Goal: Contribute content: Contribute content

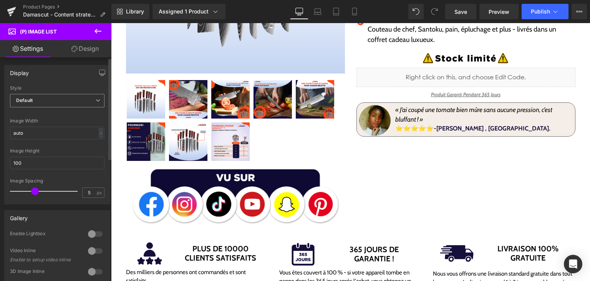
click at [51, 103] on span "Default" at bounding box center [57, 100] width 95 height 13
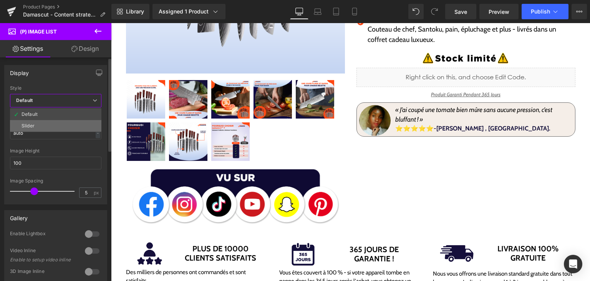
click at [57, 122] on li "Slider" at bounding box center [55, 126] width 91 height 12
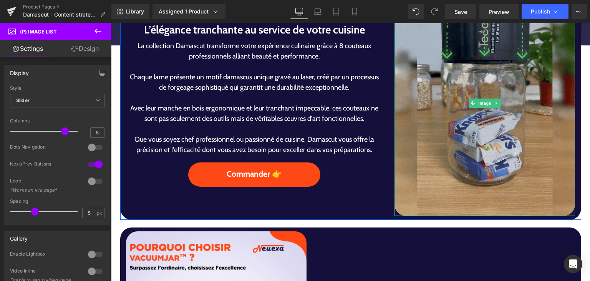
scroll to position [461, 0]
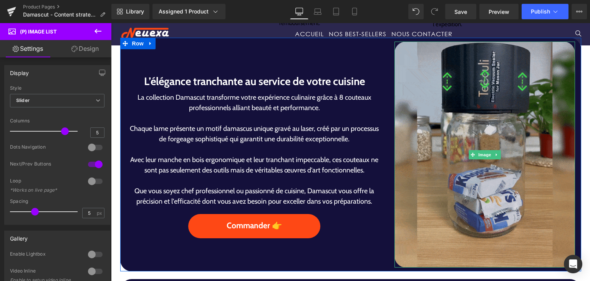
click at [485, 212] on img at bounding box center [485, 155] width 181 height 226
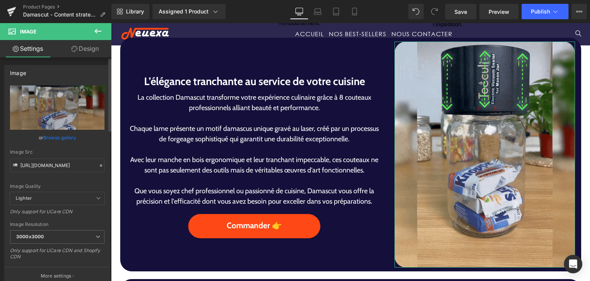
click at [61, 140] on link "Browse gallery" at bounding box center [59, 137] width 33 height 13
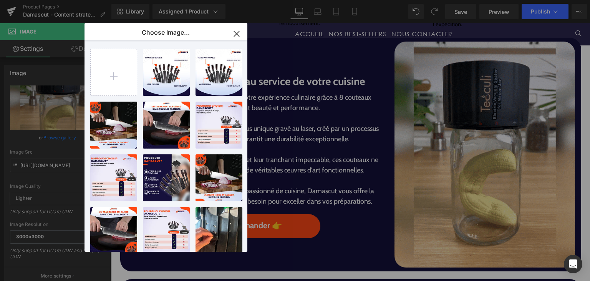
click at [232, 35] on icon "button" at bounding box center [237, 34] width 12 height 12
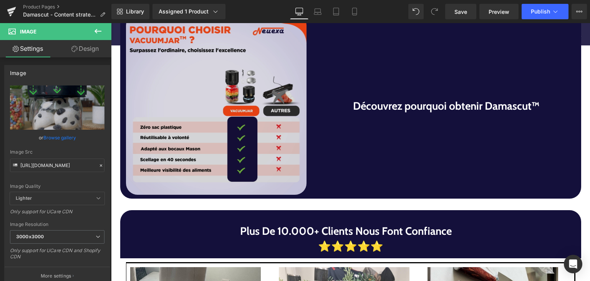
scroll to position [730, 0]
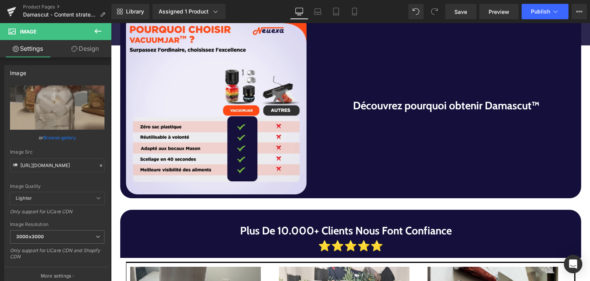
click at [206, 162] on img at bounding box center [216, 103] width 181 height 181
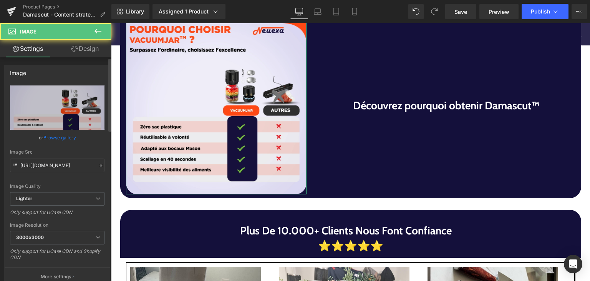
click at [66, 135] on link "Browse gallery" at bounding box center [59, 137] width 33 height 13
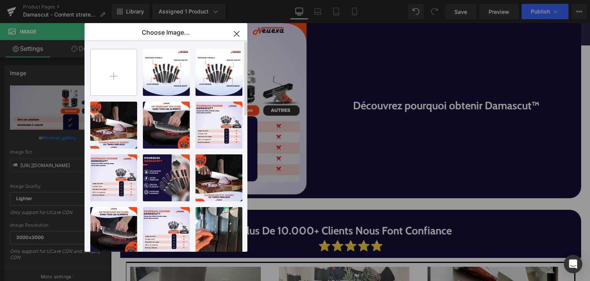
click at [122, 76] on input "file" at bounding box center [114, 72] width 46 height 46
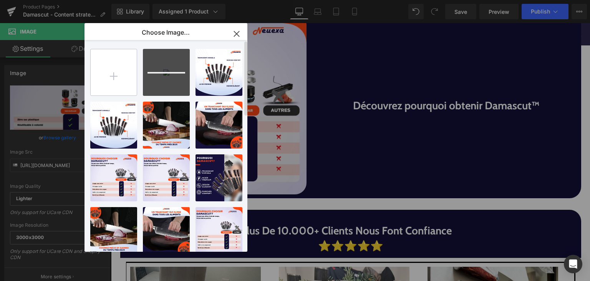
click at [119, 70] on input "file" at bounding box center [114, 72] width 46 height 46
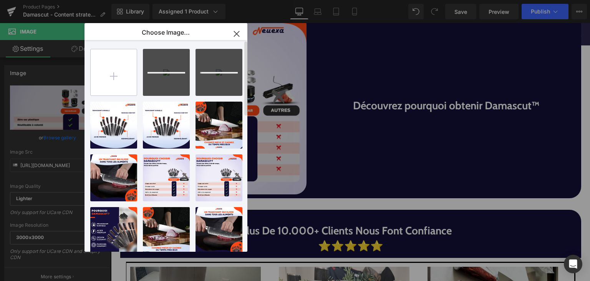
click at [118, 63] on input "file" at bounding box center [114, 72] width 46 height 46
type input "C:\fakepath\4- Damascut Z1 .png"
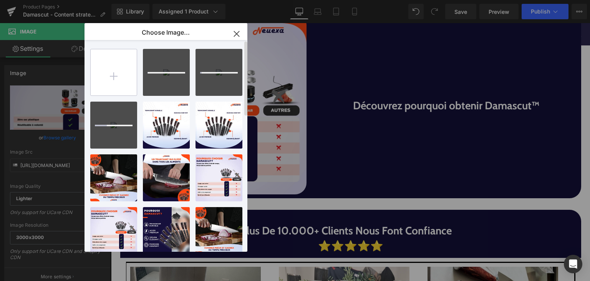
click at [119, 67] on input "file" at bounding box center [114, 72] width 46 height 46
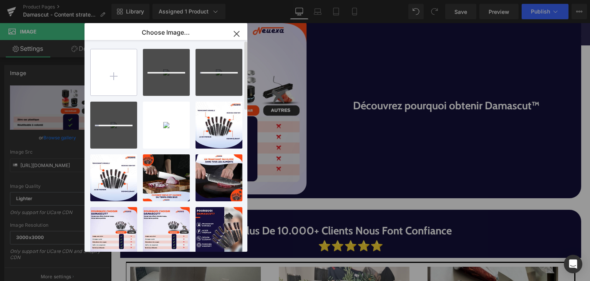
click at [108, 82] on input "file" at bounding box center [114, 72] width 46 height 46
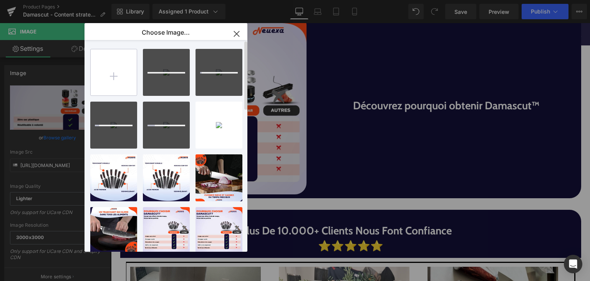
click at [117, 87] on input "file" at bounding box center [114, 72] width 46 height 46
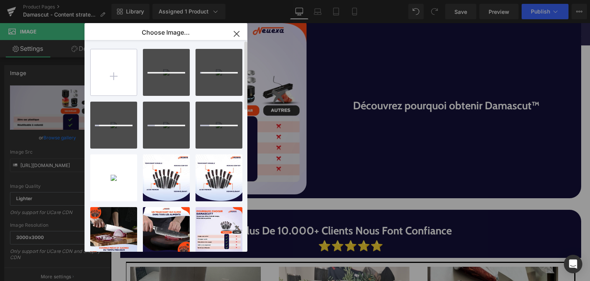
click at [114, 80] on input "file" at bounding box center [114, 72] width 46 height 46
type input "C:\fakepath\8- Damascut Z1 .png"
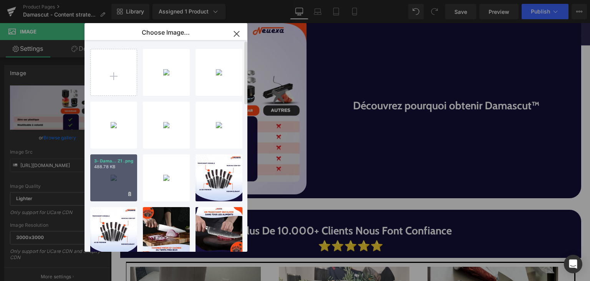
click at [130, 171] on div "3- Dama... Z1 .png 488.78 KB" at bounding box center [113, 177] width 47 height 47
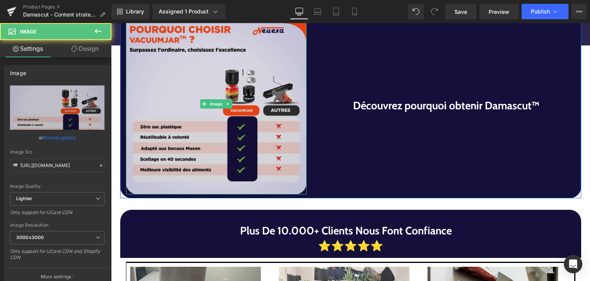
click at [271, 152] on img at bounding box center [216, 103] width 181 height 181
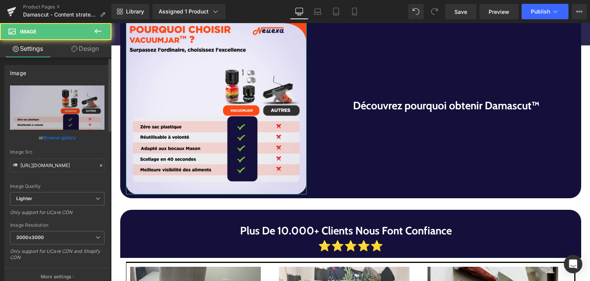
click at [69, 138] on link "Browse gallery" at bounding box center [59, 137] width 33 height 13
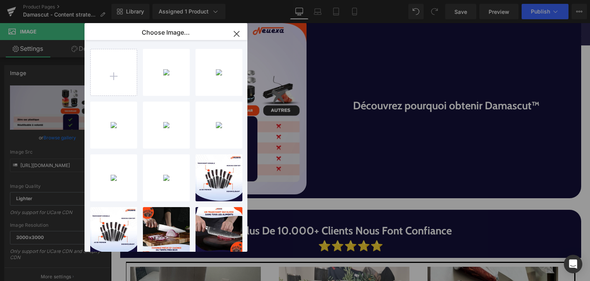
click at [0, 0] on div "3- Dama... Z1 .png 488.78 KB" at bounding box center [0, 0] width 0 height 0
type input "[URL][DOMAIN_NAME]"
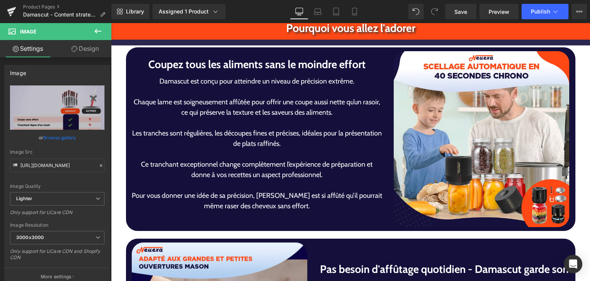
scroll to position [1422, 0]
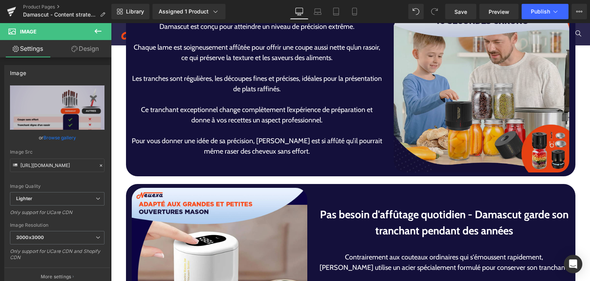
click at [454, 149] on img at bounding box center [482, 85] width 176 height 176
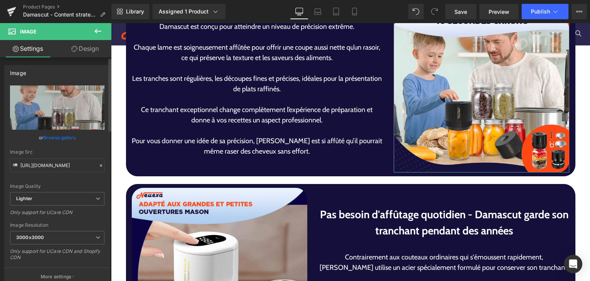
click at [63, 138] on link "Browse gallery" at bounding box center [59, 137] width 33 height 13
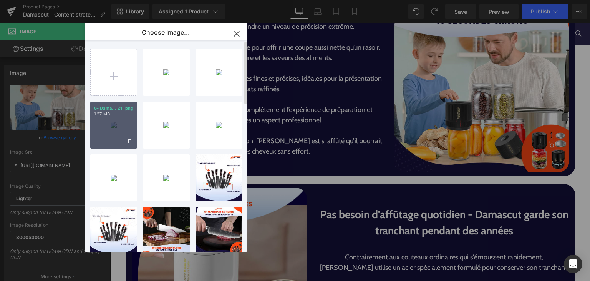
click at [111, 110] on p "6- Dama... Z1 .png" at bounding box center [113, 108] width 39 height 6
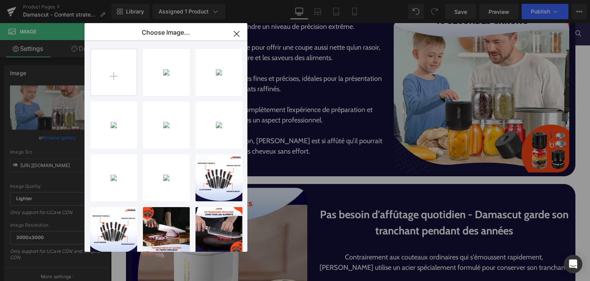
type input "[URL][DOMAIN_NAME]"
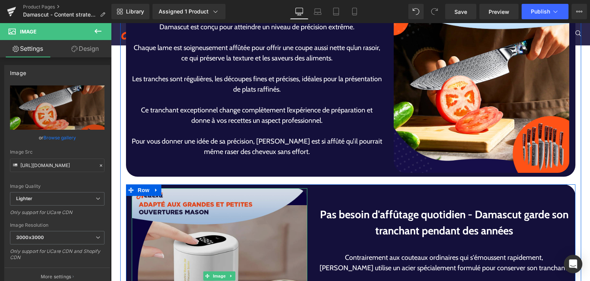
drag, startPoint x: 244, startPoint y: 259, endPoint x: 156, endPoint y: 240, distance: 89.9
click at [244, 259] on img at bounding box center [220, 276] width 176 height 176
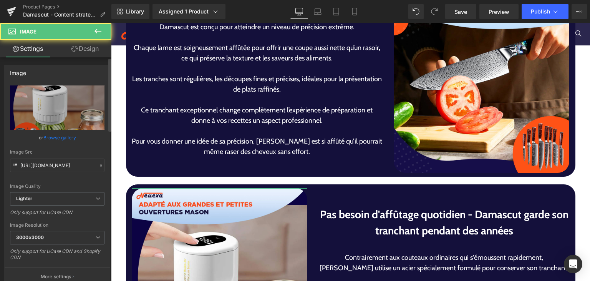
click at [57, 136] on link "Browse gallery" at bounding box center [59, 137] width 33 height 13
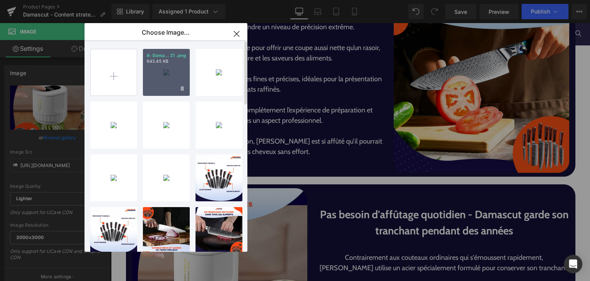
click at [172, 70] on div "8- Dama... Z1 .png 643.45 KB" at bounding box center [166, 72] width 47 height 47
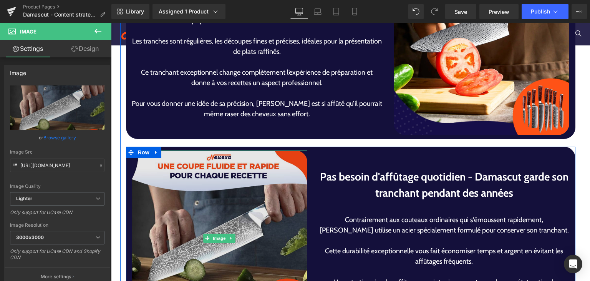
scroll to position [1460, 0]
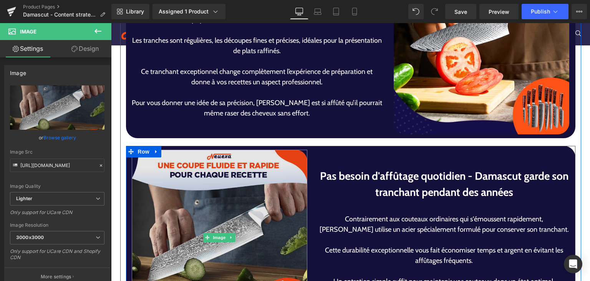
click at [217, 197] on img at bounding box center [220, 237] width 176 height 176
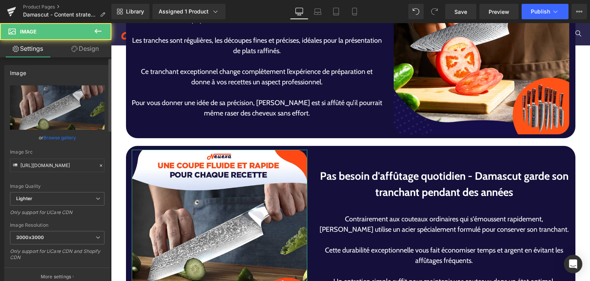
click at [63, 131] on link "Browse gallery" at bounding box center [59, 137] width 33 height 13
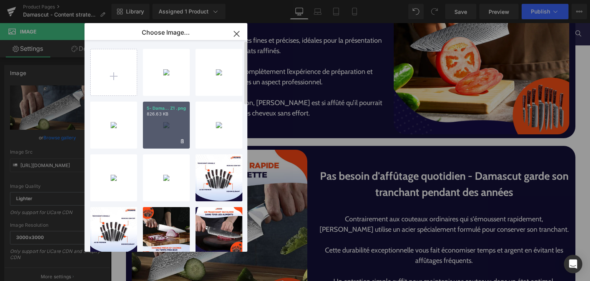
click at [166, 117] on div "5- Dama... Z1 .png 826.63 KB" at bounding box center [166, 124] width 47 height 47
type input "[URL][DOMAIN_NAME]"
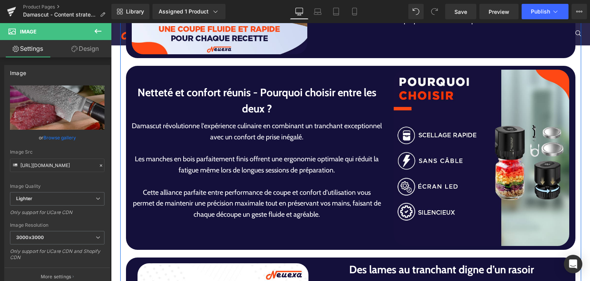
scroll to position [1768, 0]
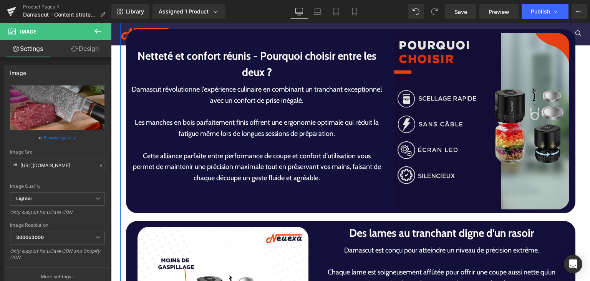
click at [428, 161] on img at bounding box center [482, 121] width 176 height 176
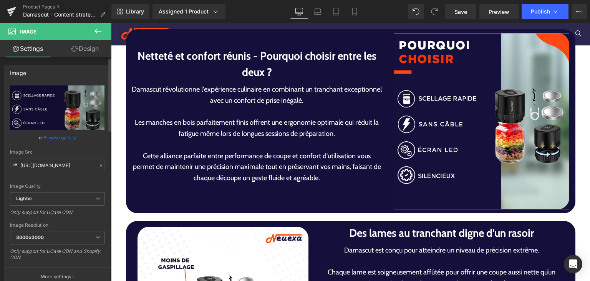
click at [58, 137] on link "Browse gallery" at bounding box center [59, 137] width 33 height 13
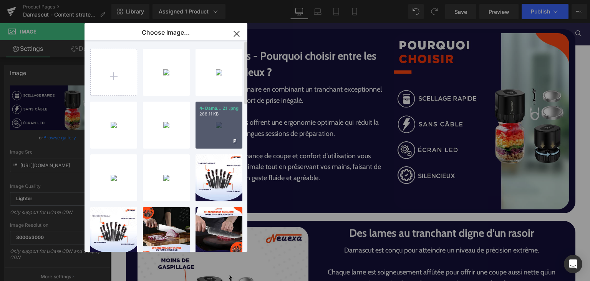
click at [206, 122] on div "4- Dama... Z1 .png 288.11 KB" at bounding box center [219, 124] width 47 height 47
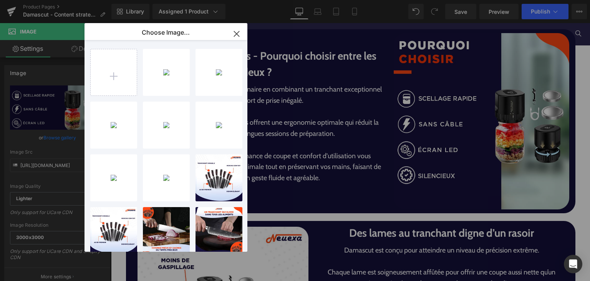
type input "[URL][DOMAIN_NAME]"
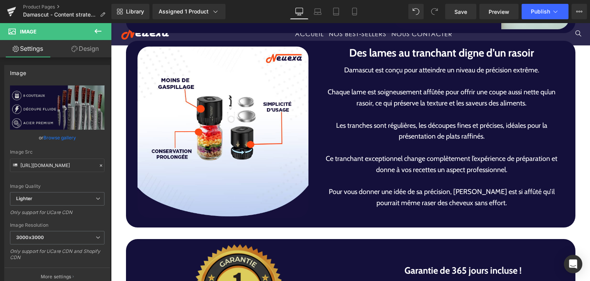
scroll to position [1921, 0]
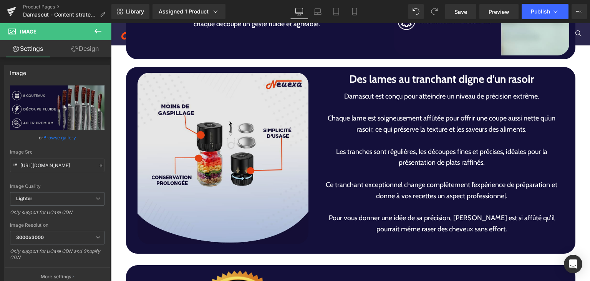
click at [244, 193] on img at bounding box center [223, 158] width 171 height 171
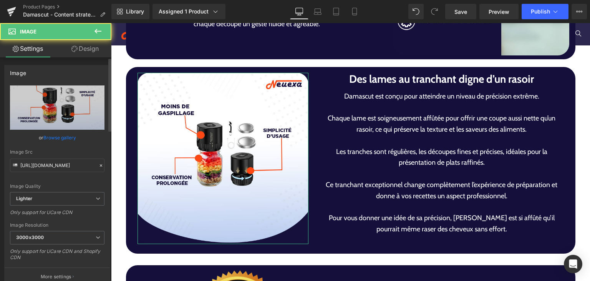
click at [45, 138] on link "Browse gallery" at bounding box center [59, 137] width 33 height 13
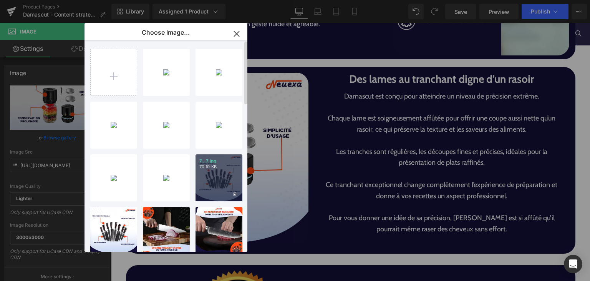
click at [215, 177] on div "7...7.jpg 70.10 KB" at bounding box center [219, 177] width 47 height 47
type input "[URL][DOMAIN_NAME]"
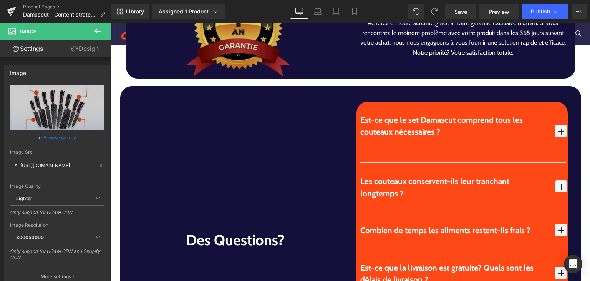
scroll to position [2190, 0]
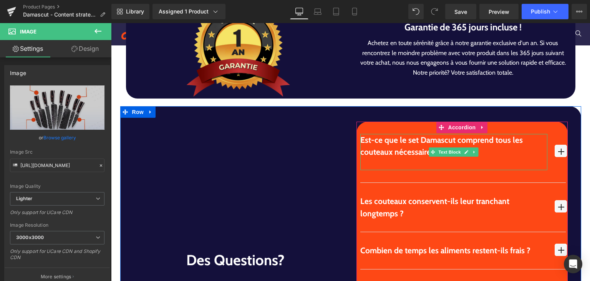
click at [408, 163] on p at bounding box center [453, 164] width 187 height 12
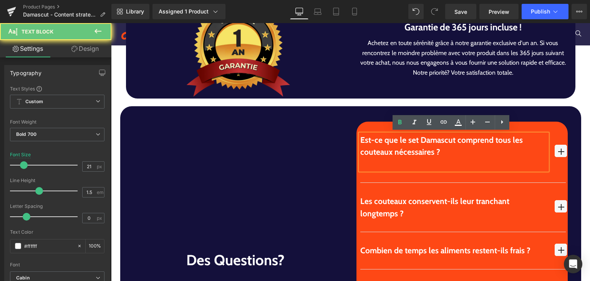
click at [408, 163] on p at bounding box center [453, 164] width 187 height 12
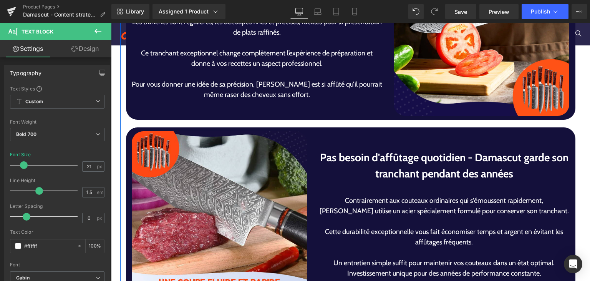
scroll to position [1460, 0]
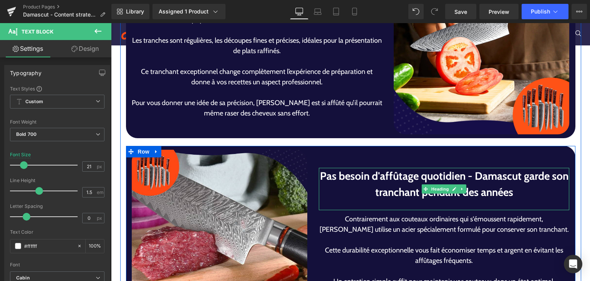
click at [398, 200] on div at bounding box center [444, 205] width 251 height 10
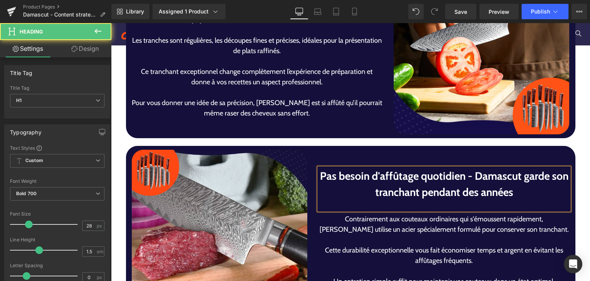
click at [399, 200] on div at bounding box center [444, 205] width 251 height 10
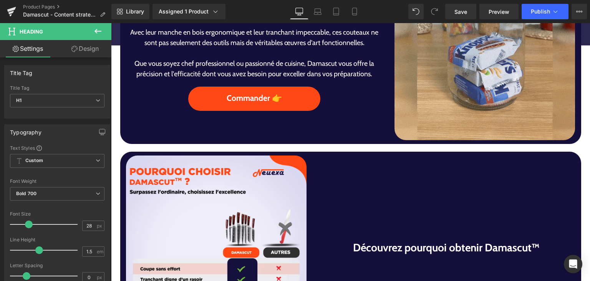
scroll to position [581, 0]
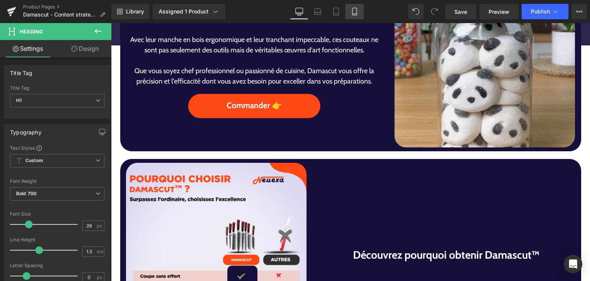
click at [351, 12] on icon at bounding box center [355, 12] width 8 height 8
type input "100"
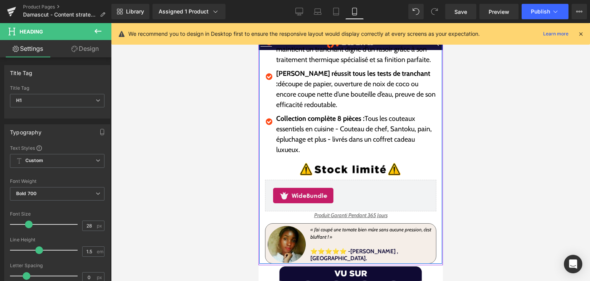
scroll to position [192, 0]
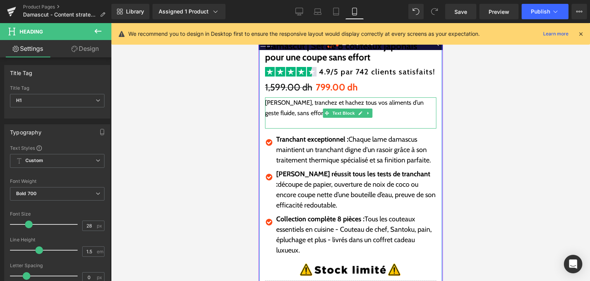
click at [303, 118] on p at bounding box center [350, 123] width 171 height 10
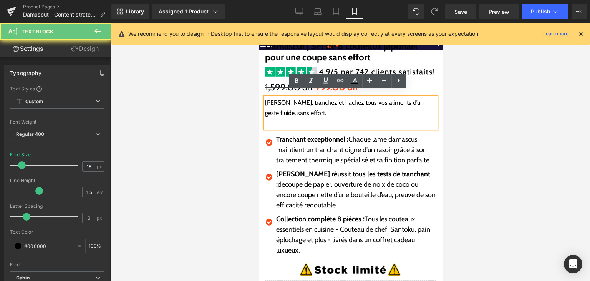
click at [303, 118] on p at bounding box center [350, 123] width 171 height 10
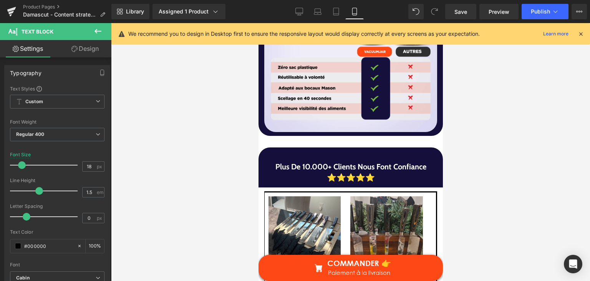
scroll to position [1153, 0]
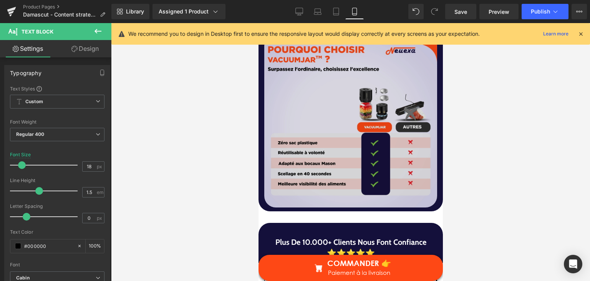
click at [359, 157] on img at bounding box center [350, 120] width 173 height 173
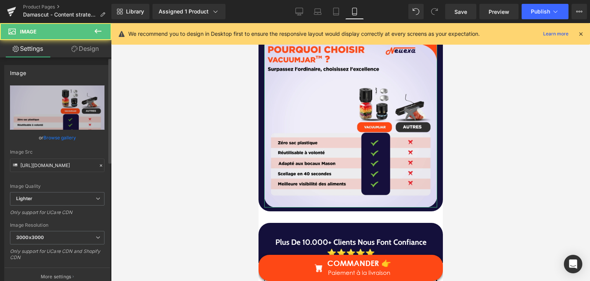
click at [58, 140] on link "Browse gallery" at bounding box center [59, 137] width 33 height 13
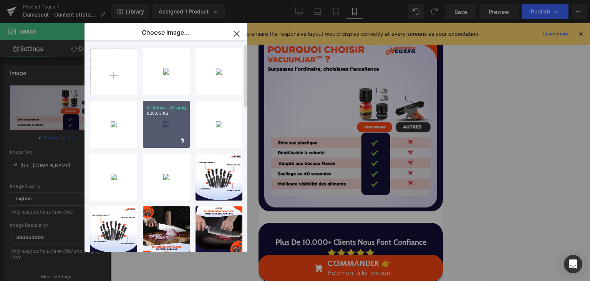
scroll to position [0, 0]
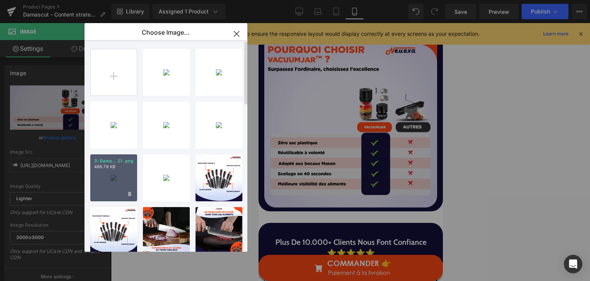
click at [96, 172] on div "3- Dama... Z1 .png 488.78 KB" at bounding box center [113, 177] width 47 height 47
type input "[URL][DOMAIN_NAME]"
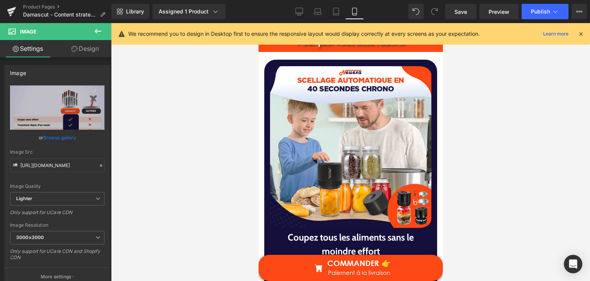
scroll to position [1806, 0]
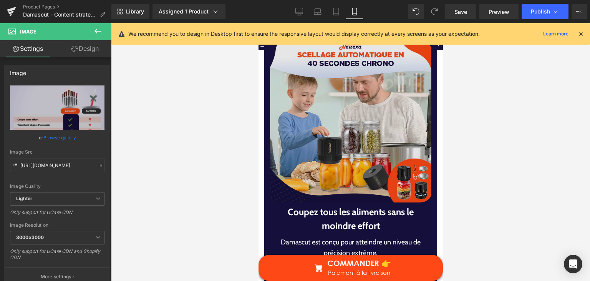
click at [374, 140] on img at bounding box center [350, 121] width 161 height 167
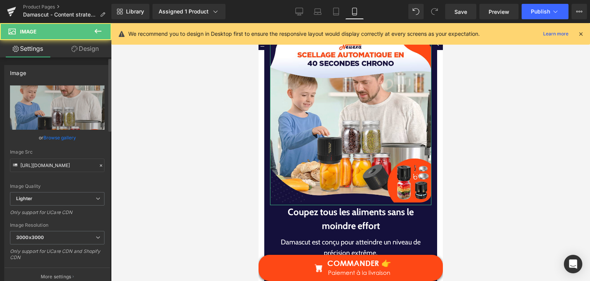
click at [63, 137] on link "Browse gallery" at bounding box center [59, 137] width 33 height 13
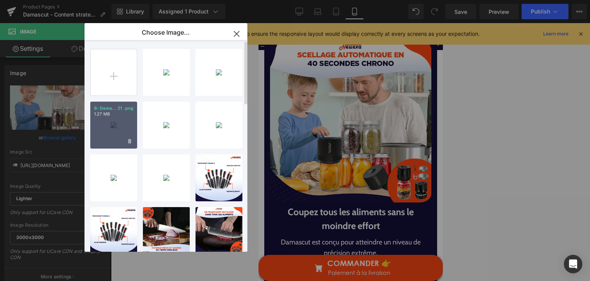
click at [111, 117] on div "6- Dama... Z1 .png 1.27 MB" at bounding box center [113, 124] width 47 height 47
type input "[URL][DOMAIN_NAME]"
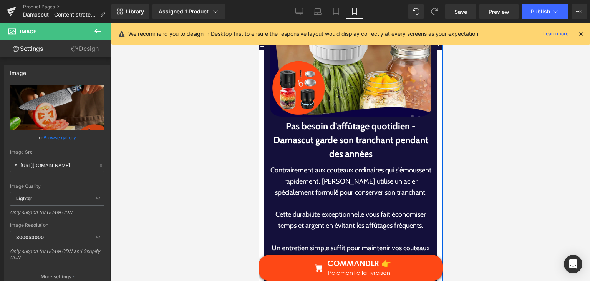
scroll to position [2306, 0]
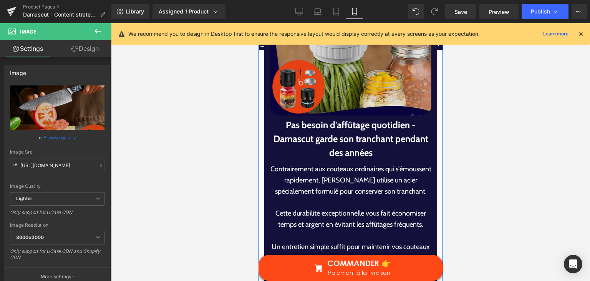
click at [318, 96] on img at bounding box center [350, 34] width 161 height 167
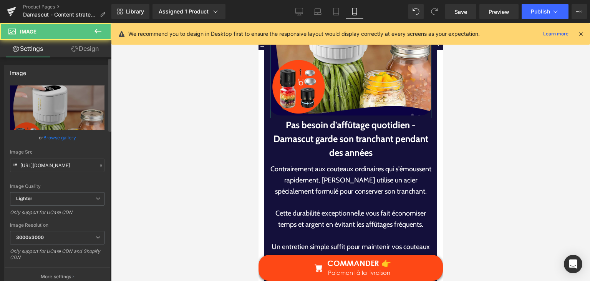
click at [59, 133] on link "Browse gallery" at bounding box center [59, 137] width 33 height 13
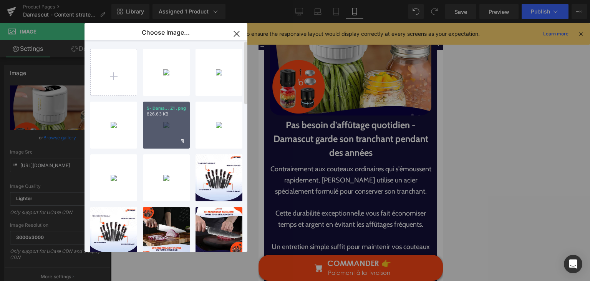
click at [177, 130] on div "5- Dama... Z1 .png 826.63 KB" at bounding box center [166, 124] width 47 height 47
type input "[URL][DOMAIN_NAME]"
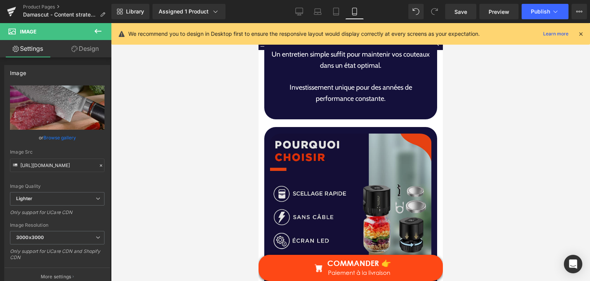
scroll to position [2613, 0]
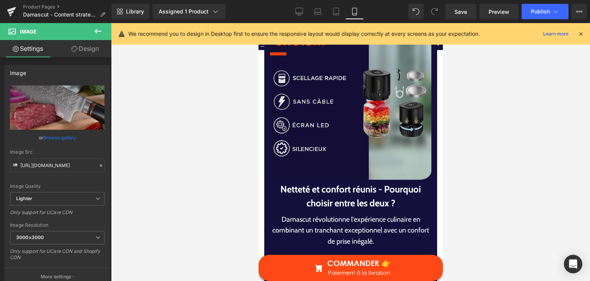
click at [351, 140] on img at bounding box center [350, 98] width 161 height 167
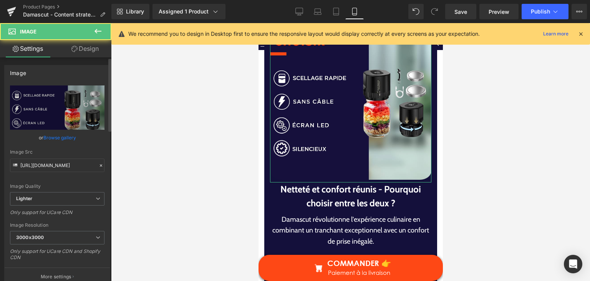
click at [57, 137] on link "Browse gallery" at bounding box center [59, 137] width 33 height 13
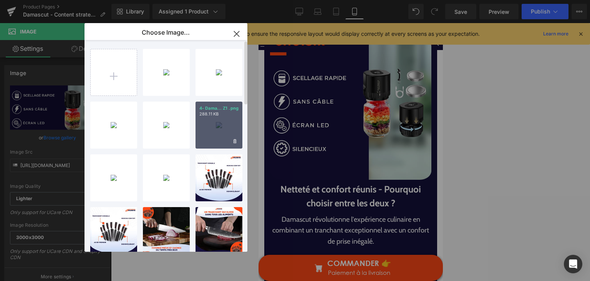
click at [204, 128] on div "4- Dama... Z1 .png 288.11 KB" at bounding box center [219, 124] width 47 height 47
type input "[URL][DOMAIN_NAME]"
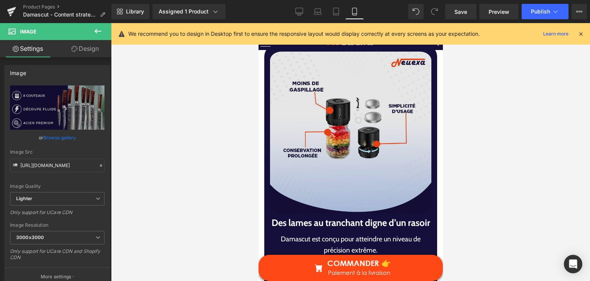
scroll to position [2959, 0]
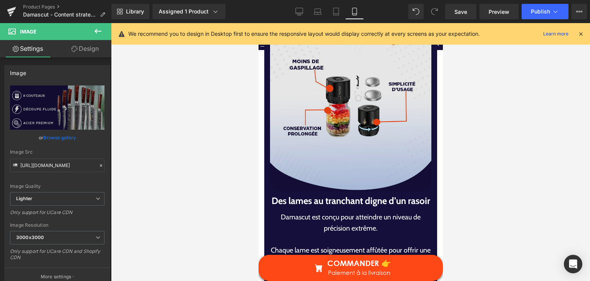
click at [319, 146] on img at bounding box center [350, 110] width 161 height 167
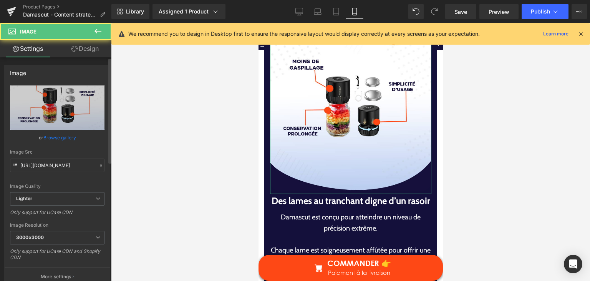
click at [61, 137] on link "Browse gallery" at bounding box center [59, 137] width 33 height 13
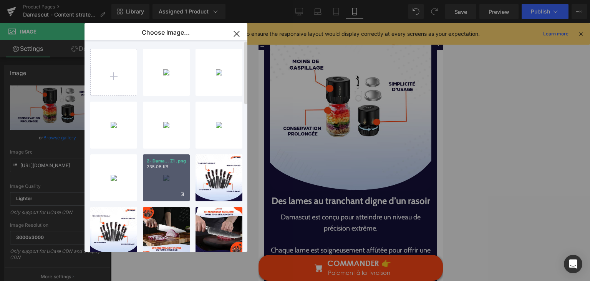
click at [169, 176] on div "2- Dama... Z1 .png 235.05 KB" at bounding box center [166, 177] width 47 height 47
type input "[URL][DOMAIN_NAME]"
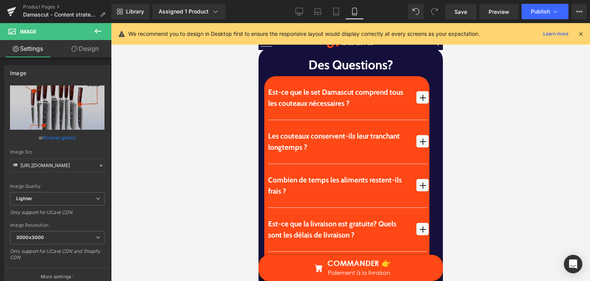
scroll to position [3523, 0]
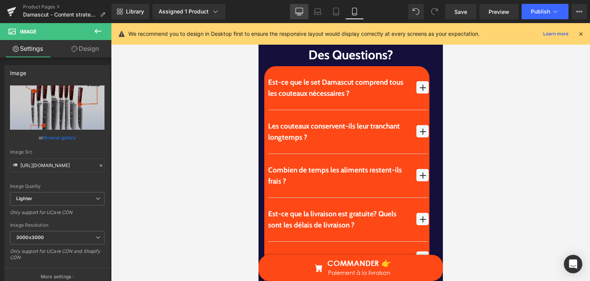
click at [303, 14] on icon at bounding box center [300, 12] width 8 height 8
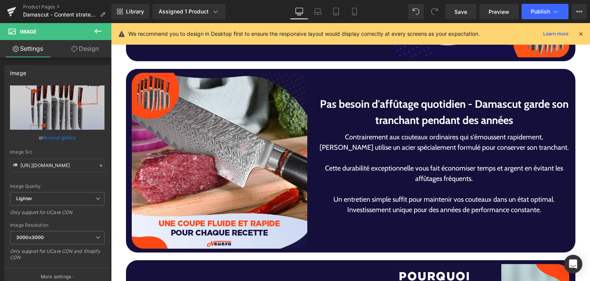
scroll to position [1768, 0]
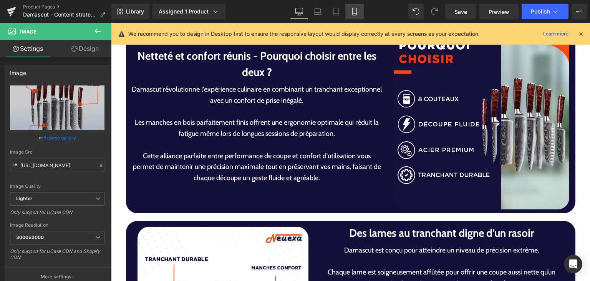
click at [354, 12] on icon at bounding box center [355, 12] width 8 height 8
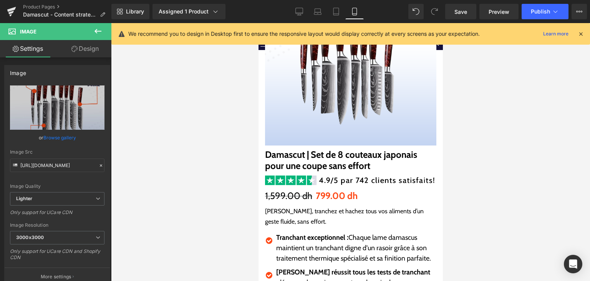
scroll to position [0, 0]
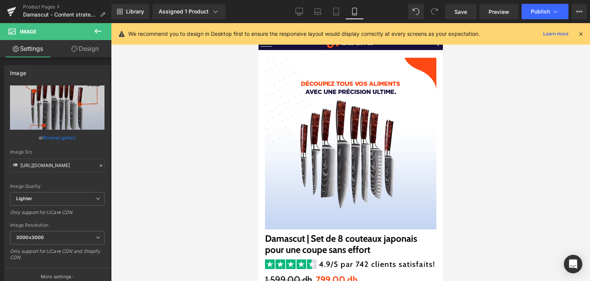
click at [101, 30] on icon at bounding box center [97, 31] width 9 height 9
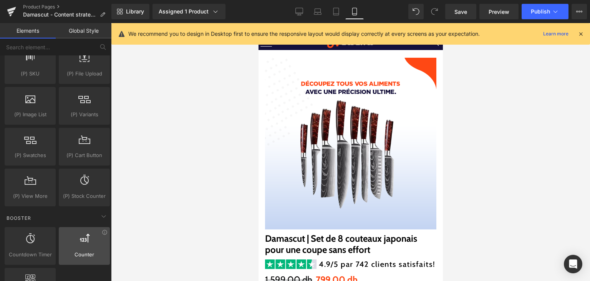
scroll to position [884, 0]
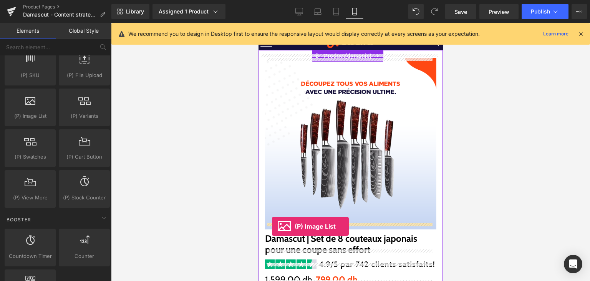
drag, startPoint x: 298, startPoint y: 137, endPoint x: 272, endPoint y: 226, distance: 93.0
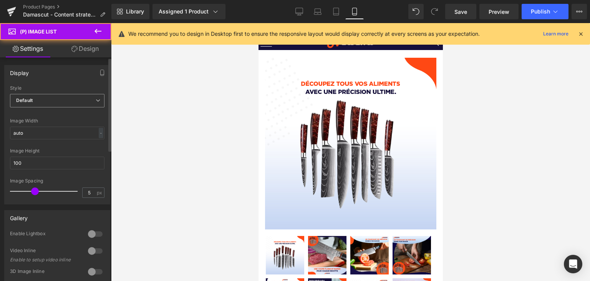
click at [55, 96] on span "Default" at bounding box center [57, 100] width 95 height 13
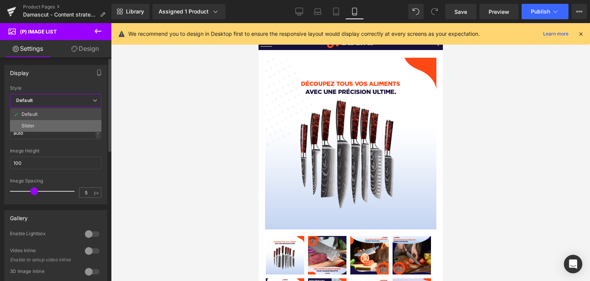
click at [43, 123] on li "Slider" at bounding box center [55, 126] width 91 height 12
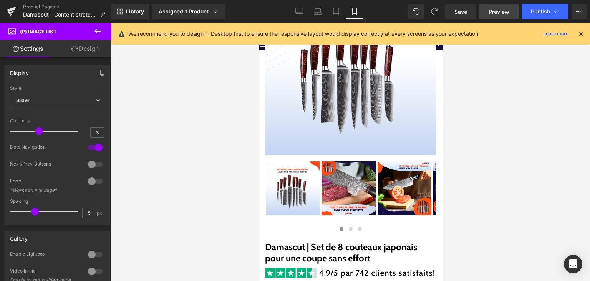
scroll to position [77, 0]
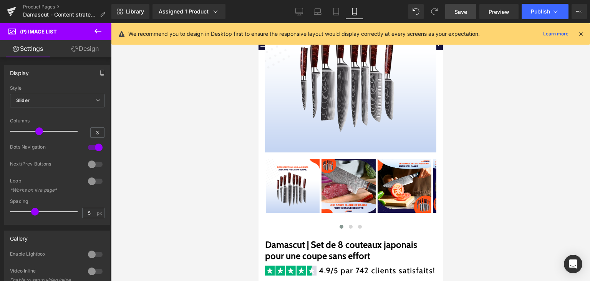
click at [451, 13] on link "Save" at bounding box center [460, 11] width 31 height 15
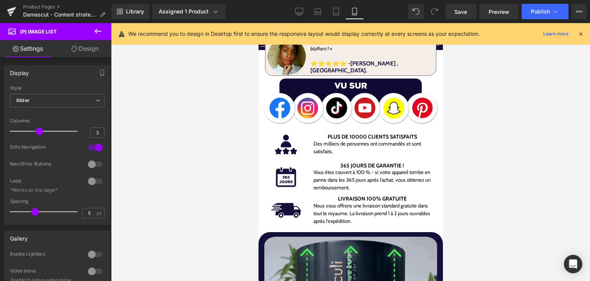
click at [549, 20] on div "Library Assigned 1 Product Product Preview Damascut | Set de 8 couteaux japonai…" at bounding box center [350, 11] width 479 height 23
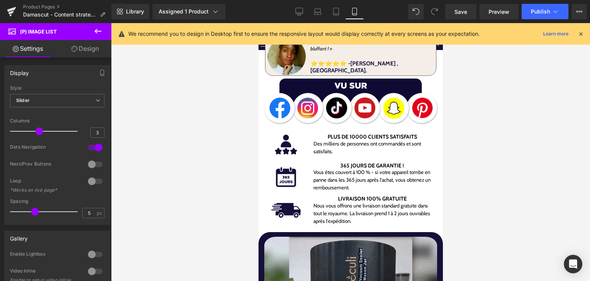
scroll to position [500, 0]
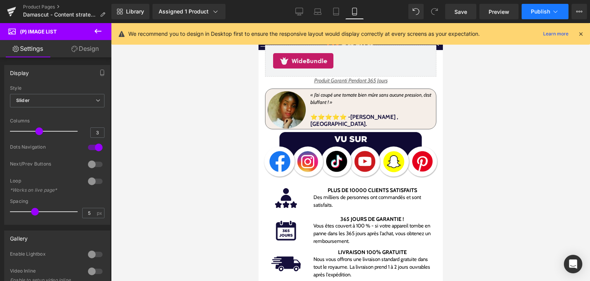
click at [540, 15] on button "Publish" at bounding box center [545, 11] width 47 height 15
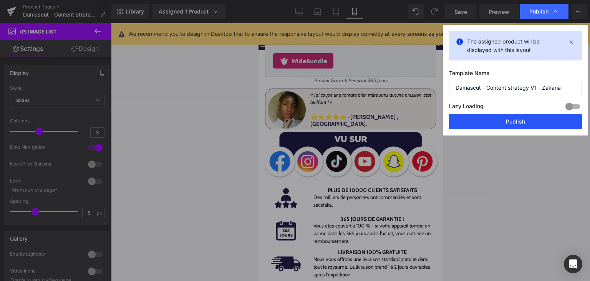
click at [528, 117] on button "Publish" at bounding box center [515, 121] width 133 height 15
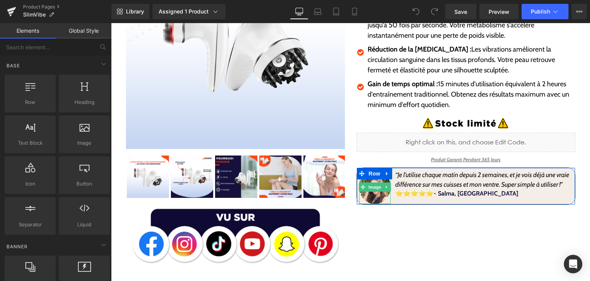
scroll to position [77, 0]
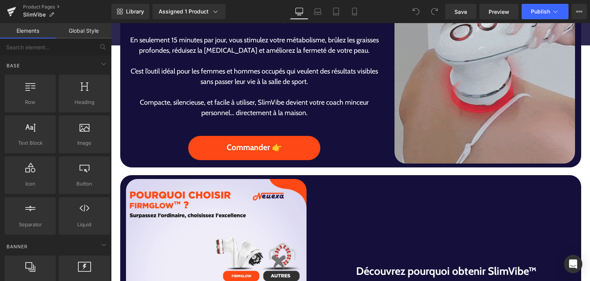
scroll to position [500, 0]
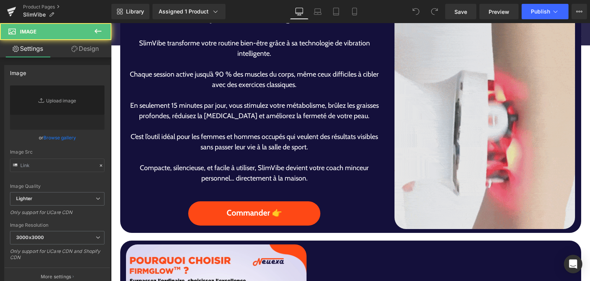
click at [421, 157] on img at bounding box center [485, 116] width 181 height 226
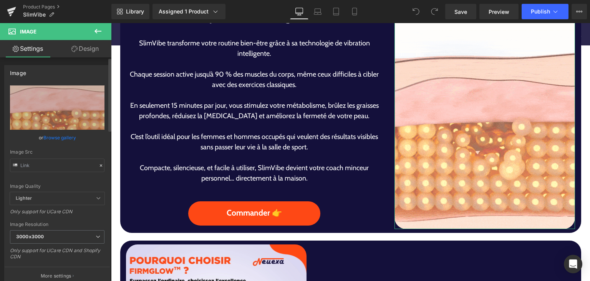
click at [56, 137] on link "Browse gallery" at bounding box center [59, 137] width 33 height 13
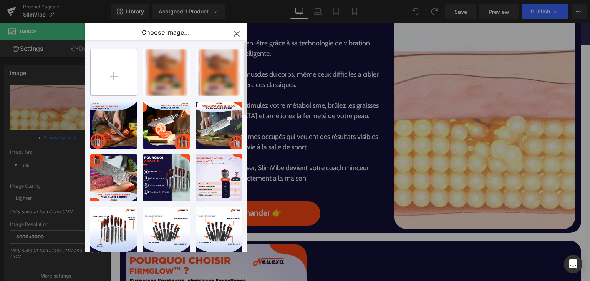
click at [111, 70] on input "file" at bounding box center [114, 72] width 46 height 46
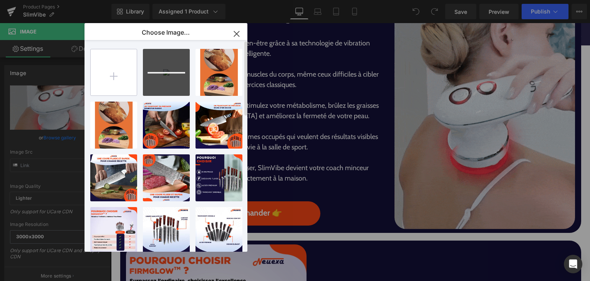
click at [118, 62] on input "file" at bounding box center [114, 72] width 46 height 46
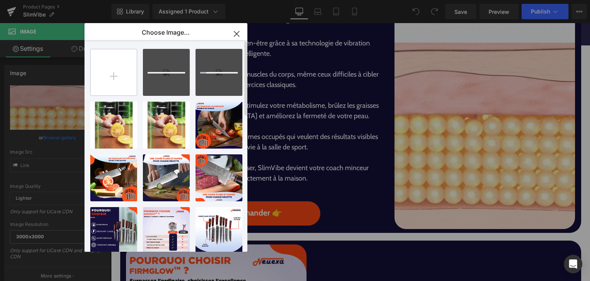
click at [115, 61] on input "file" at bounding box center [114, 72] width 46 height 46
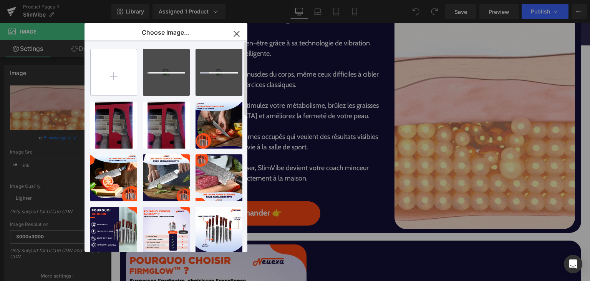
click at [121, 74] on input "file" at bounding box center [114, 72] width 46 height 46
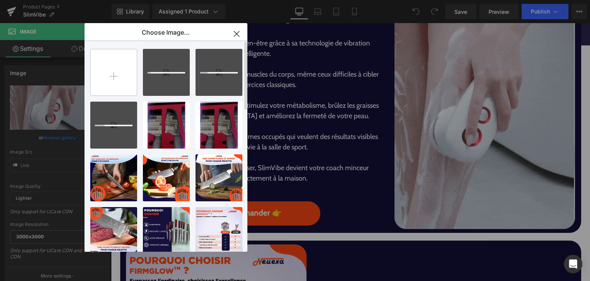
click at [121, 74] on input "file" at bounding box center [114, 72] width 46 height 46
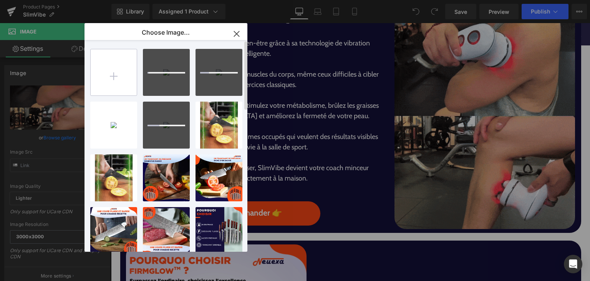
click at [117, 78] on input "file" at bounding box center [114, 72] width 46 height 46
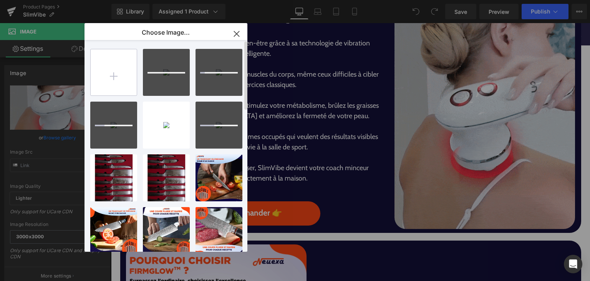
click at [118, 74] on input "file" at bounding box center [114, 72] width 46 height 46
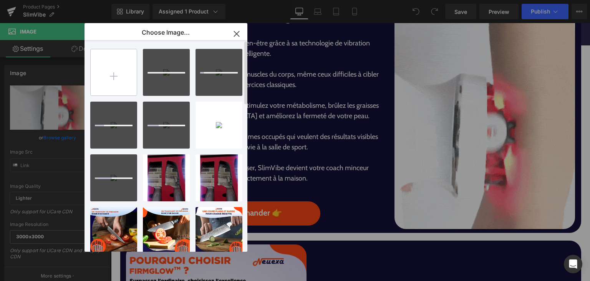
click at [111, 80] on input "file" at bounding box center [114, 72] width 46 height 46
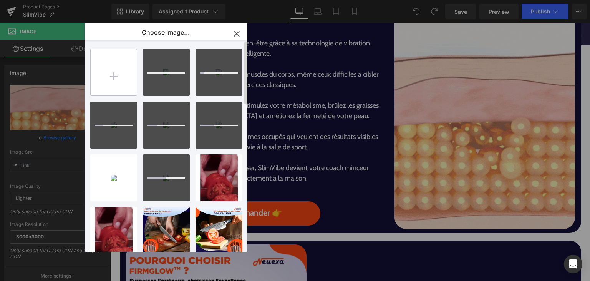
click at [108, 81] on input "file" at bounding box center [114, 72] width 46 height 46
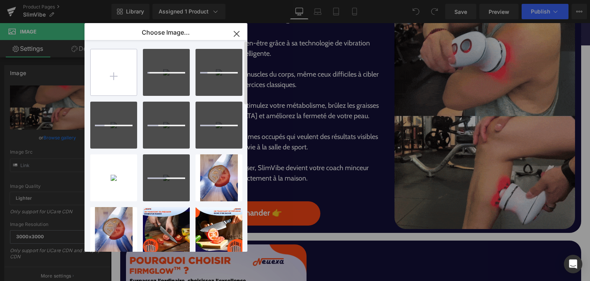
type input "C:\fakepath\8-SlimVibe.png"
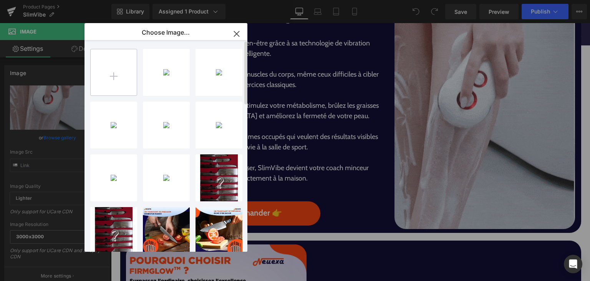
click at [103, 79] on input "file" at bounding box center [114, 72] width 46 height 46
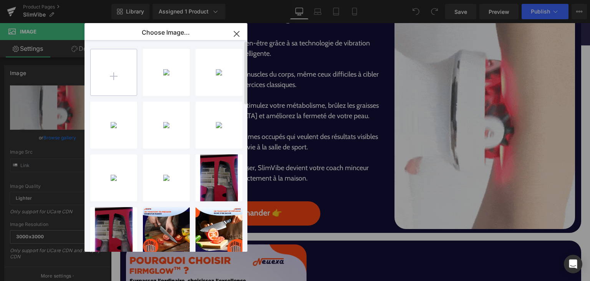
type input "C:\fakepath\SlimVibe.gif"
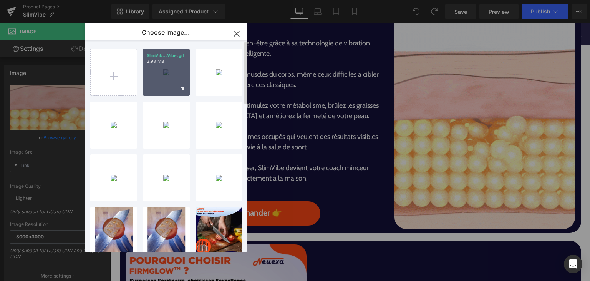
click at [165, 76] on div "SlimVib...Vibe.gif 2.98 MB" at bounding box center [166, 72] width 47 height 47
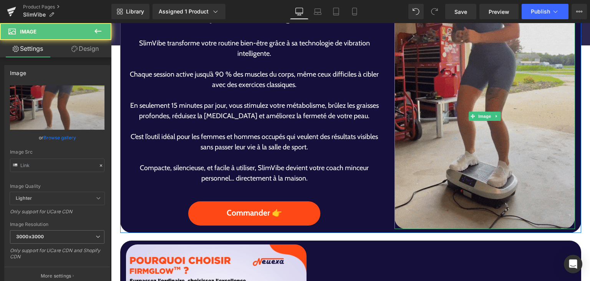
click at [475, 191] on img at bounding box center [485, 116] width 181 height 226
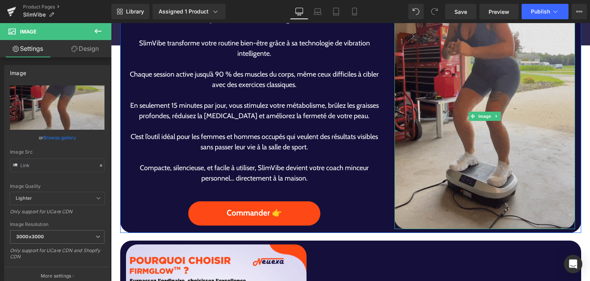
click at [476, 214] on img at bounding box center [485, 116] width 181 height 226
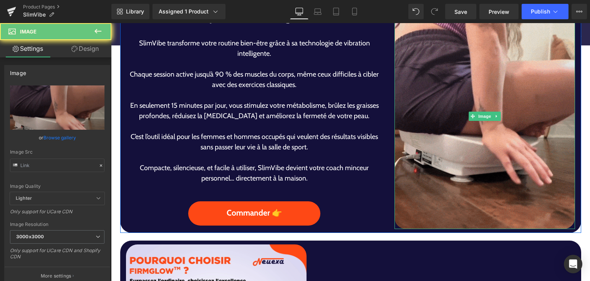
drag, startPoint x: 467, startPoint y: 203, endPoint x: 374, endPoint y: 186, distance: 95.0
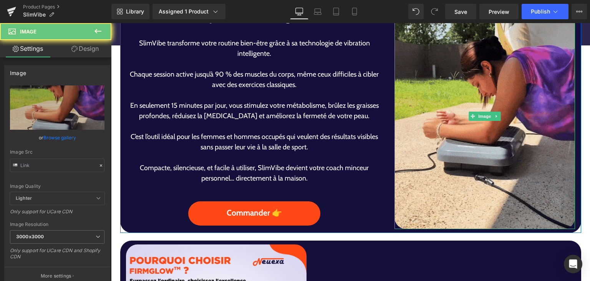
click at [467, 203] on img at bounding box center [485, 116] width 181 height 226
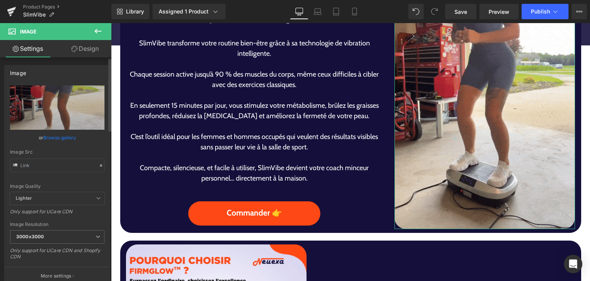
click at [47, 138] on link "Browse gallery" at bounding box center [59, 137] width 33 height 13
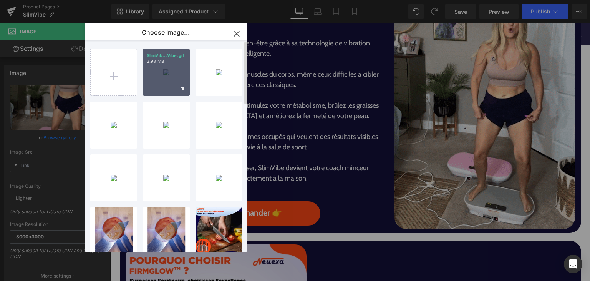
click at [152, 63] on p "2.98 MB" at bounding box center [166, 61] width 39 height 6
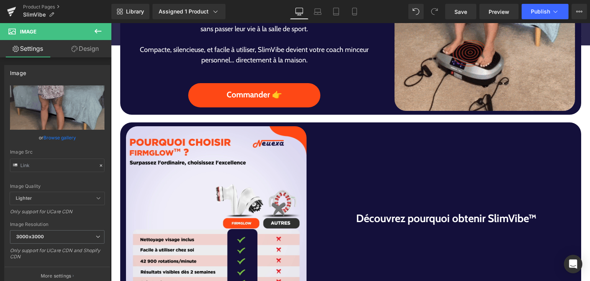
scroll to position [653, 0]
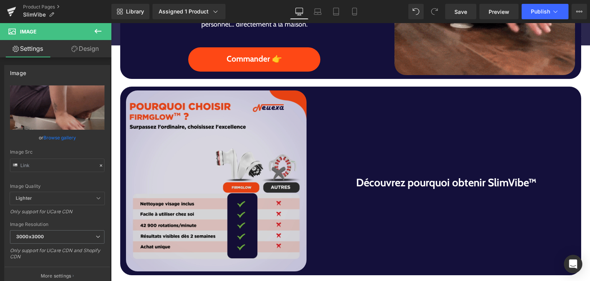
click at [189, 228] on img at bounding box center [216, 180] width 181 height 181
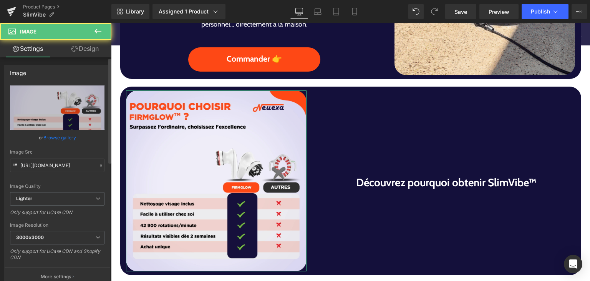
click at [52, 140] on link "Browse gallery" at bounding box center [59, 137] width 33 height 13
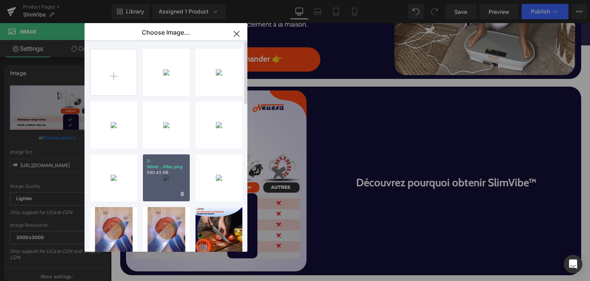
drag, startPoint x: 168, startPoint y: 176, endPoint x: 59, endPoint y: 151, distance: 111.0
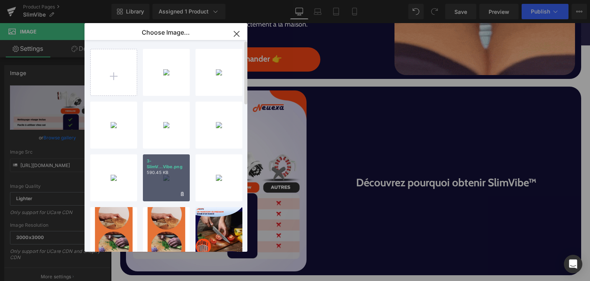
click at [168, 176] on div "3-SlimV...Vibe.png 590.45 KB" at bounding box center [166, 177] width 47 height 47
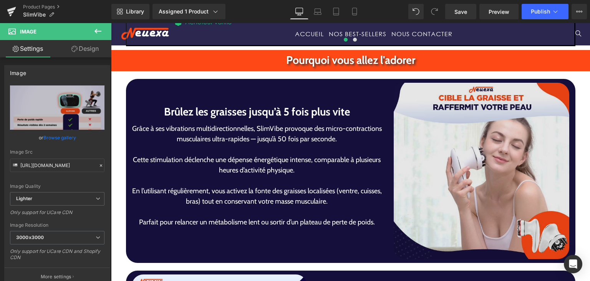
scroll to position [1400, 0]
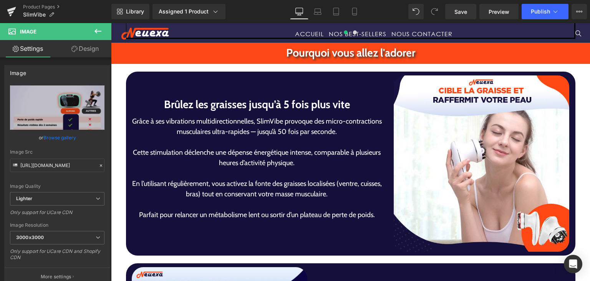
click at [483, 187] on img at bounding box center [482, 163] width 176 height 176
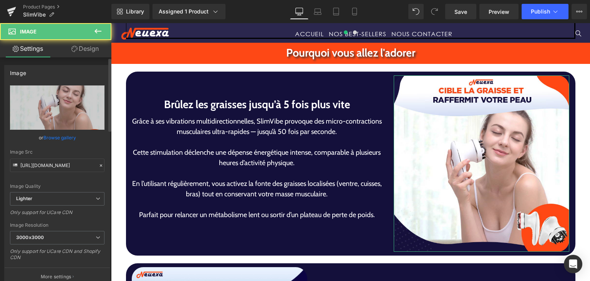
click at [54, 139] on link "Browse gallery" at bounding box center [59, 137] width 33 height 13
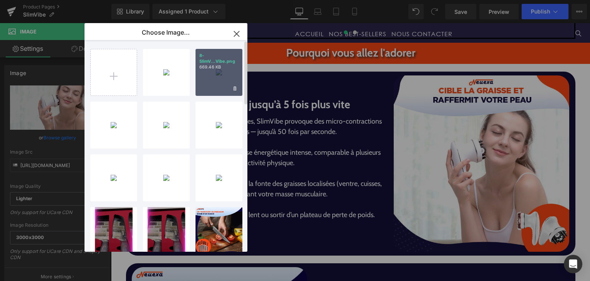
click at [214, 59] on p "8-SlimV...Vibe.png" at bounding box center [218, 59] width 39 height 12
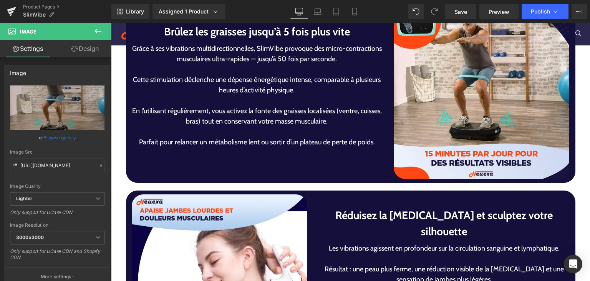
scroll to position [1554, 0]
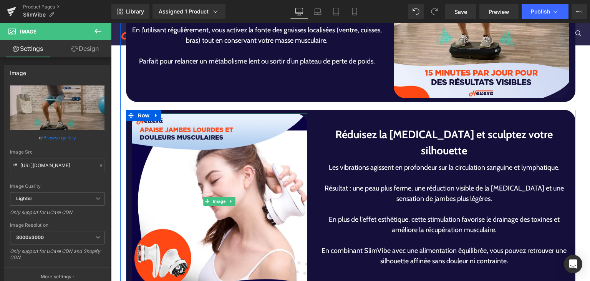
click at [227, 234] on img at bounding box center [220, 201] width 176 height 176
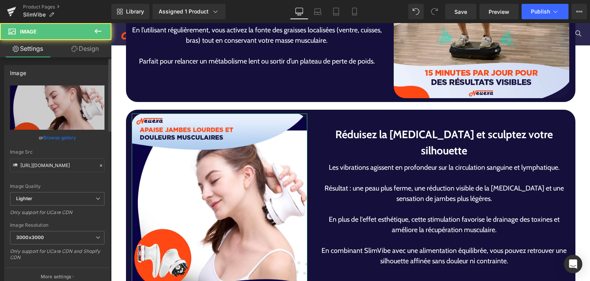
click at [62, 139] on link "Browse gallery" at bounding box center [59, 137] width 33 height 13
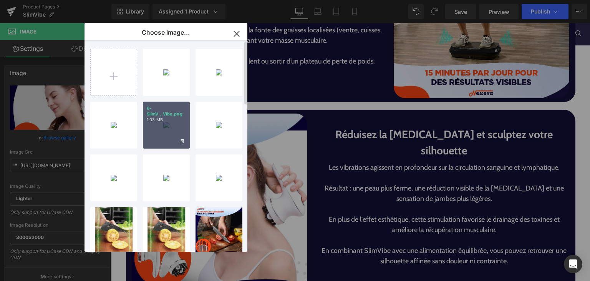
click at [164, 132] on div "6-SlimV...Vibe.png 1.03 MB" at bounding box center [166, 124] width 47 height 47
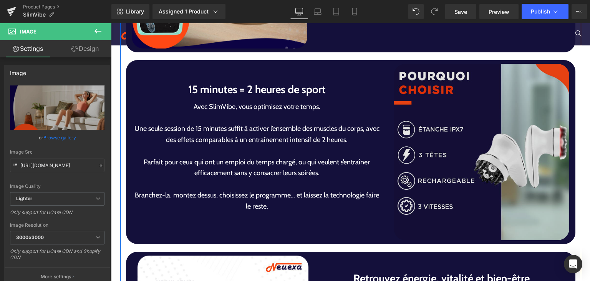
scroll to position [1823, 0]
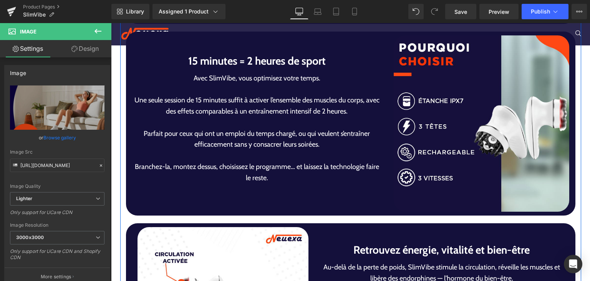
click at [460, 169] on img at bounding box center [482, 123] width 176 height 176
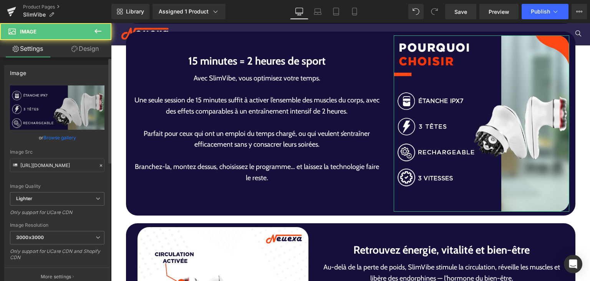
click at [52, 136] on link "Browse gallery" at bounding box center [59, 137] width 33 height 13
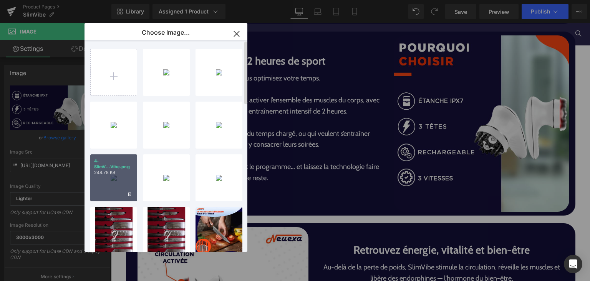
click at [116, 173] on p "248.78 KB" at bounding box center [113, 172] width 39 height 6
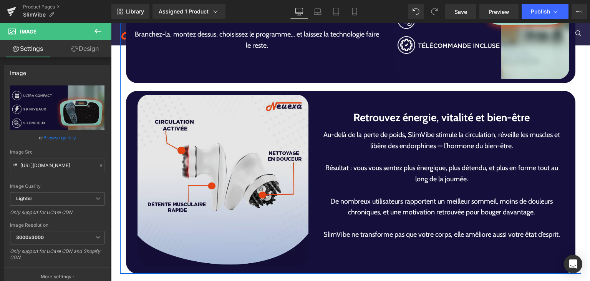
scroll to position [1976, 0]
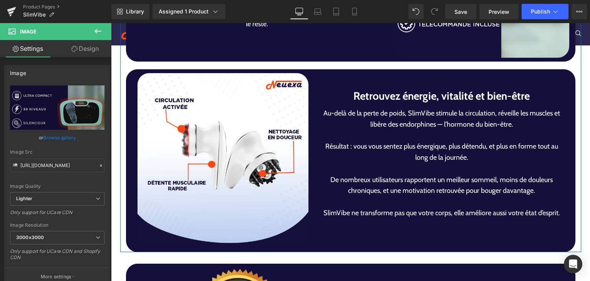
click at [234, 197] on img at bounding box center [223, 158] width 171 height 171
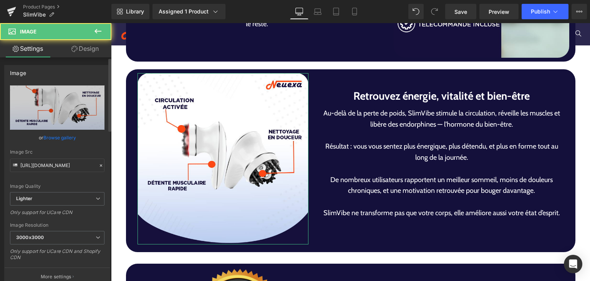
click at [53, 140] on link "Browse gallery" at bounding box center [59, 137] width 33 height 13
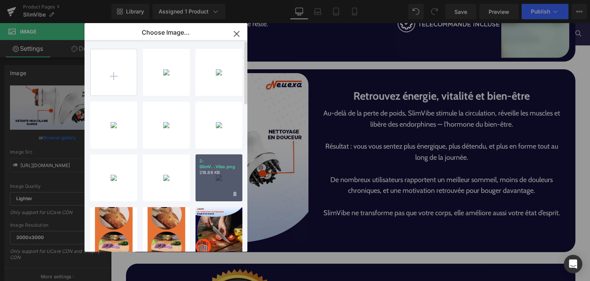
drag, startPoint x: 201, startPoint y: 175, endPoint x: 94, endPoint y: 152, distance: 110.0
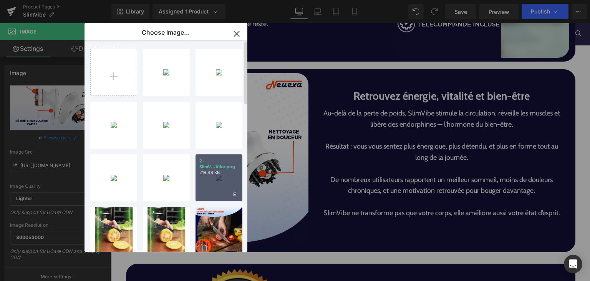
click at [201, 175] on div "2-SlimV...Vibe.png 218.88 KB" at bounding box center [219, 177] width 47 height 47
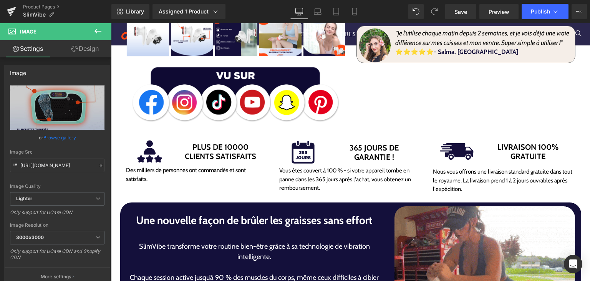
scroll to position [0, 0]
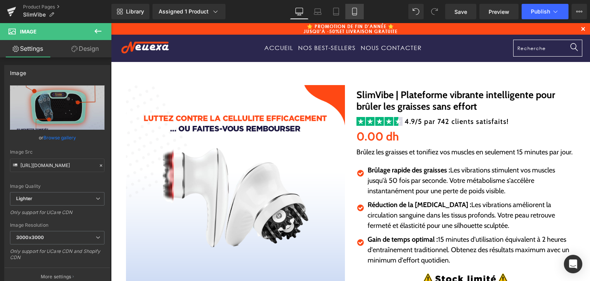
click at [352, 13] on icon at bounding box center [355, 12] width 8 height 8
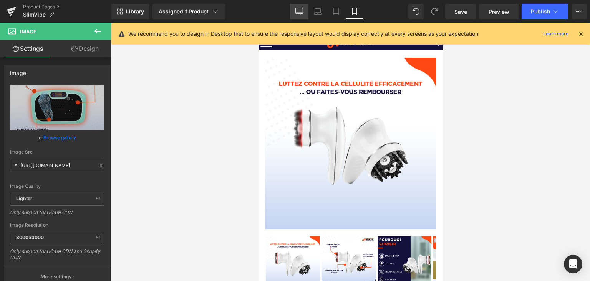
click at [303, 8] on icon at bounding box center [300, 12] width 8 height 8
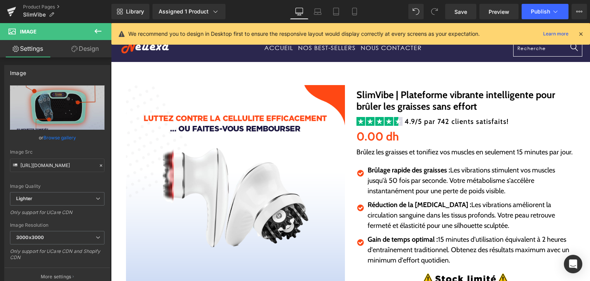
click at [221, 123] on img at bounding box center [235, 194] width 219 height 219
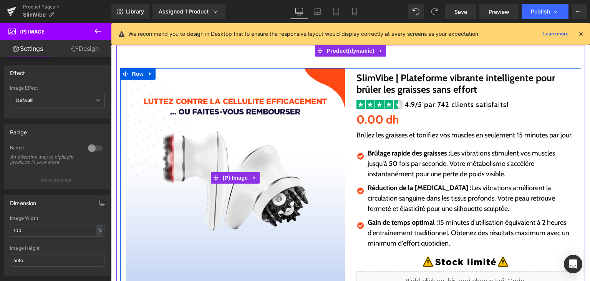
scroll to position [38, 0]
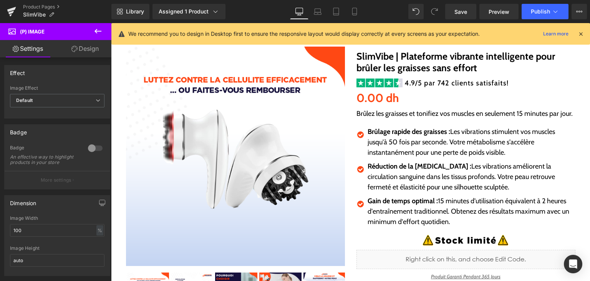
click at [96, 33] on icon at bounding box center [98, 31] width 7 height 5
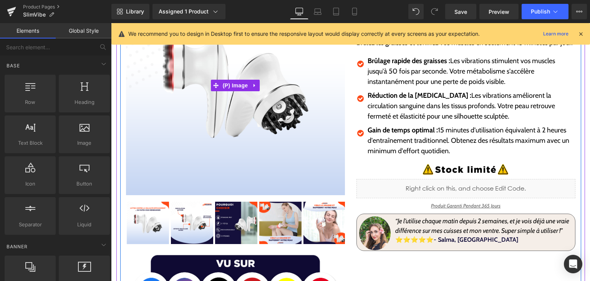
scroll to position [115, 0]
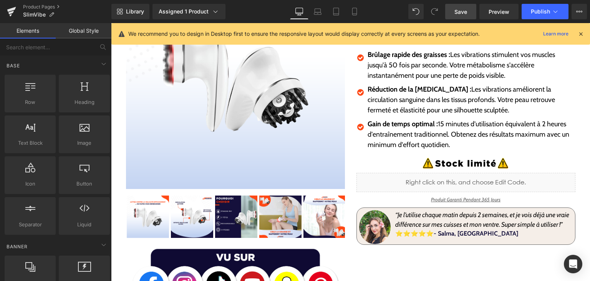
click at [465, 8] on span "Save" at bounding box center [461, 12] width 13 height 8
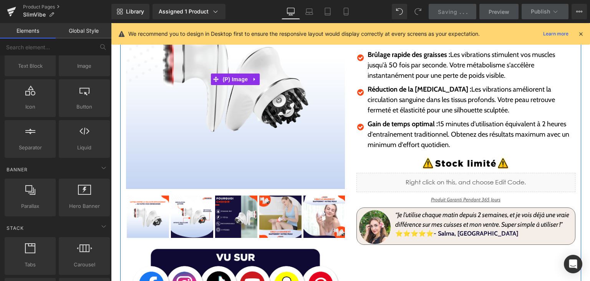
scroll to position [0, 0]
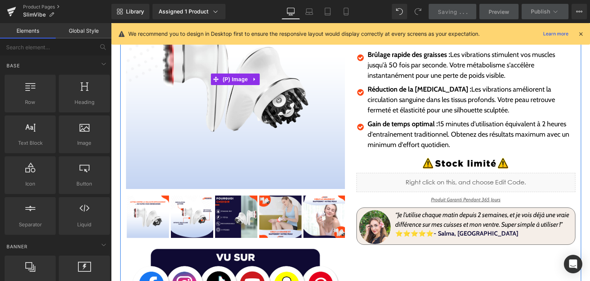
click at [201, 179] on img at bounding box center [235, 79] width 219 height 219
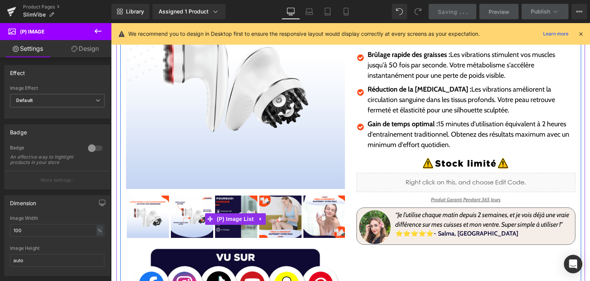
click at [366, 261] on div "Sale Off (P) Image" at bounding box center [350, 137] width 461 height 335
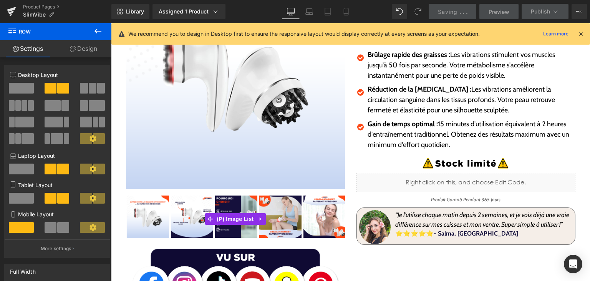
click at [97, 31] on icon at bounding box center [98, 31] width 7 height 5
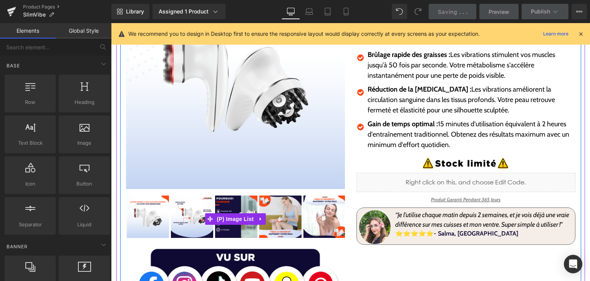
click at [214, 164] on img at bounding box center [235, 79] width 219 height 219
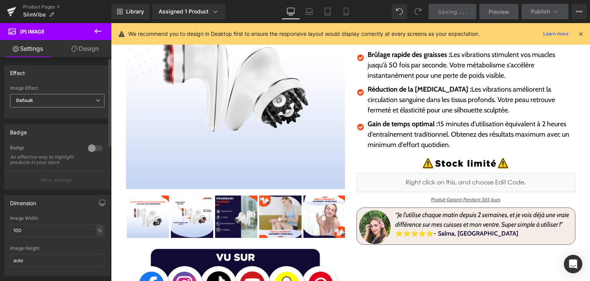
click at [71, 103] on span "Default" at bounding box center [57, 100] width 95 height 13
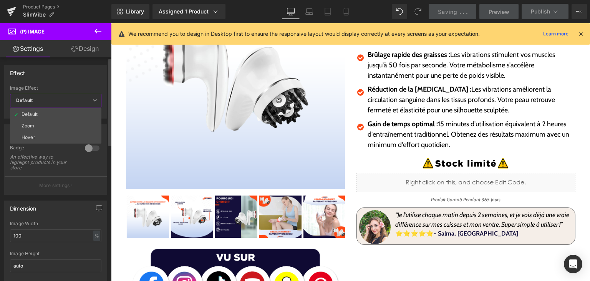
click at [56, 96] on span "Default" at bounding box center [55, 100] width 91 height 13
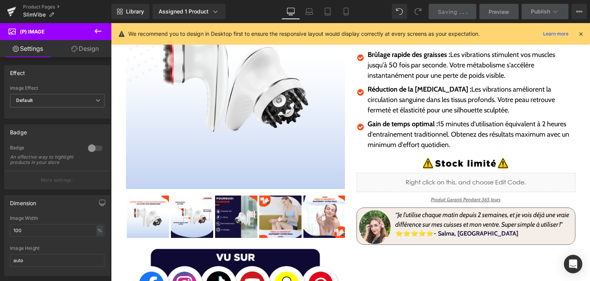
click at [98, 30] on icon at bounding box center [97, 31] width 9 height 9
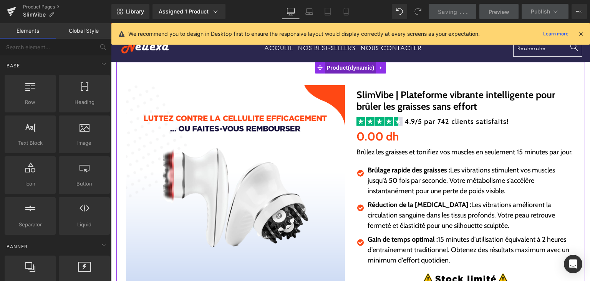
click at [339, 69] on span "Product" at bounding box center [350, 68] width 51 height 12
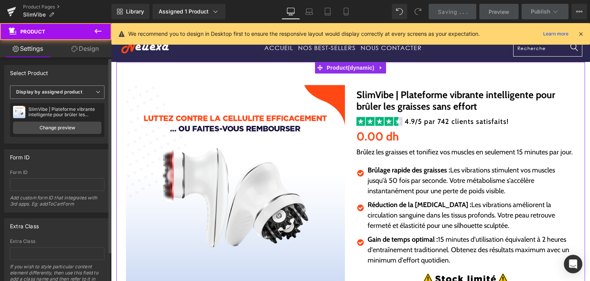
click at [65, 93] on b "Display by assigned product" at bounding box center [49, 92] width 66 height 6
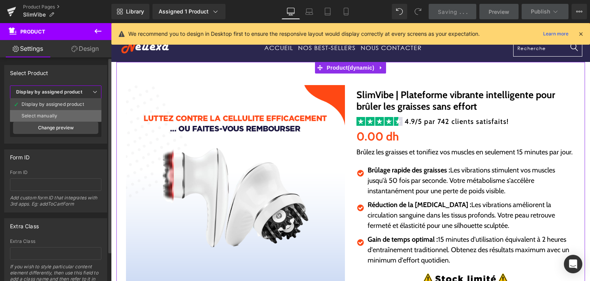
click at [54, 111] on li "Select manually" at bounding box center [55, 116] width 91 height 12
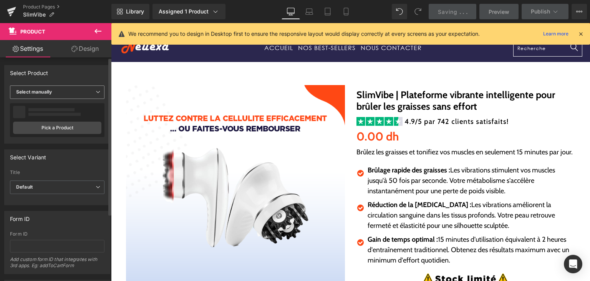
click at [61, 96] on span "Select manually" at bounding box center [57, 91] width 95 height 13
drag, startPoint x: 58, startPoint y: 105, endPoint x: 17, endPoint y: 91, distance: 43.4
click at [58, 105] on div "Display by assigned product" at bounding box center [53, 103] width 63 height 5
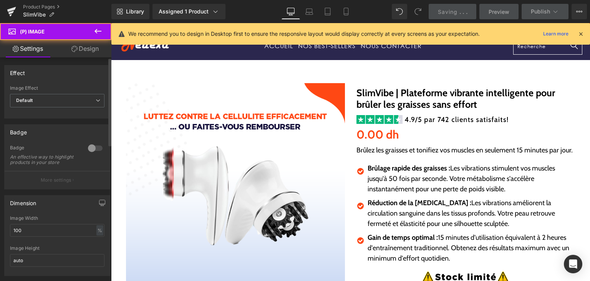
scroll to position [38, 0]
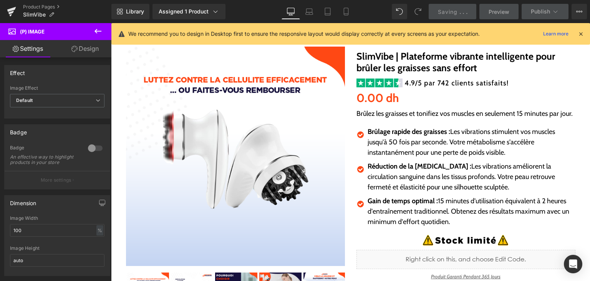
click at [98, 31] on icon at bounding box center [98, 31] width 7 height 5
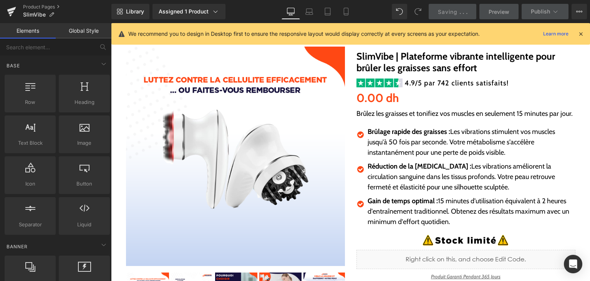
click at [227, 122] on img at bounding box center [235, 155] width 219 height 219
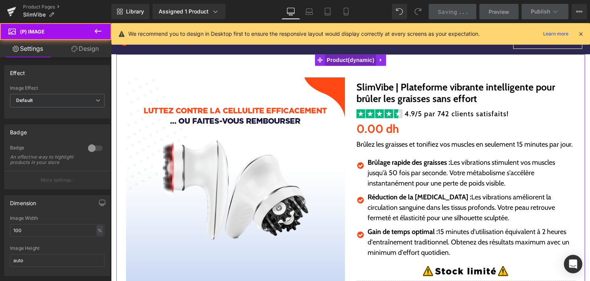
scroll to position [0, 0]
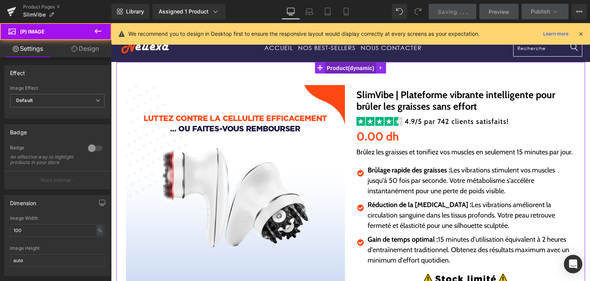
click at [330, 65] on span "Product" at bounding box center [350, 68] width 51 height 12
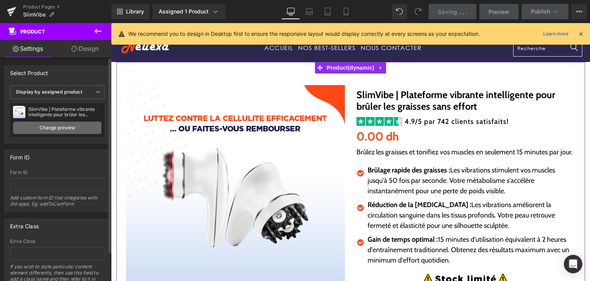
click at [44, 126] on link "Change preview" at bounding box center [57, 127] width 88 height 12
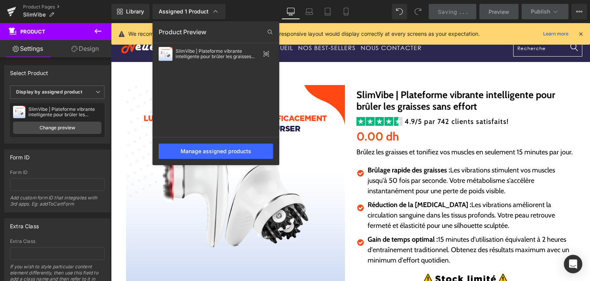
click at [290, 68] on div at bounding box center [350, 151] width 479 height 257
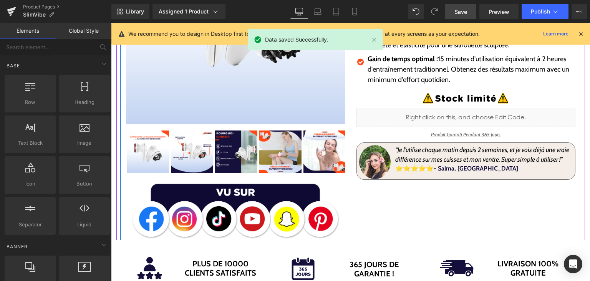
scroll to position [192, 0]
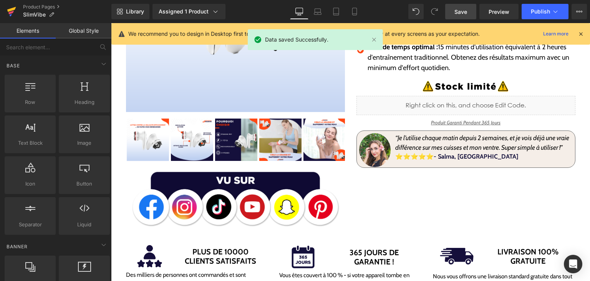
click at [12, 10] on icon at bounding box center [11, 11] width 9 height 19
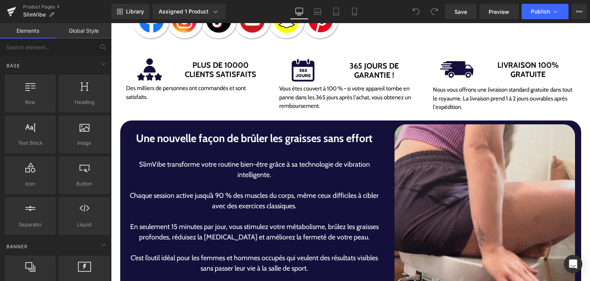
scroll to position [384, 0]
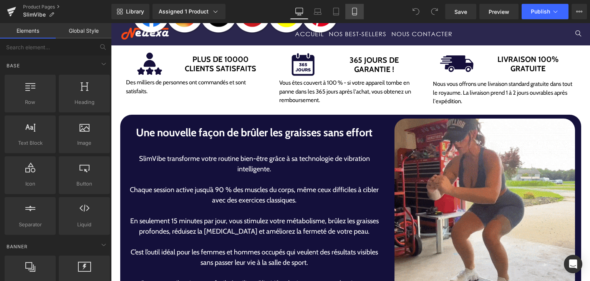
click at [357, 11] on icon at bounding box center [354, 11] width 4 height 7
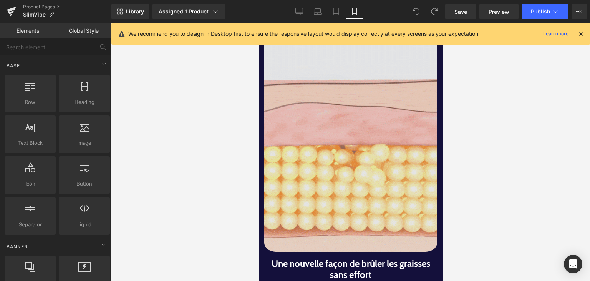
scroll to position [769, 0]
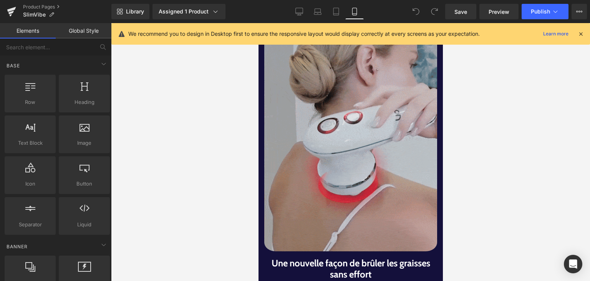
click at [317, 156] on img at bounding box center [350, 143] width 173 height 222
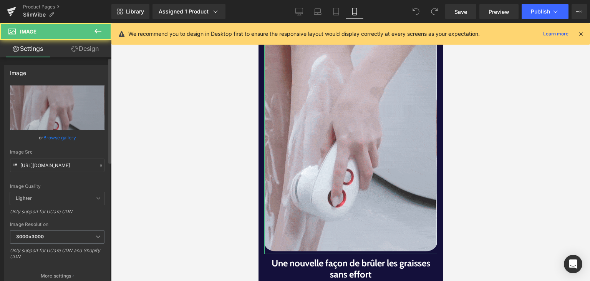
click at [58, 137] on link "Browse gallery" at bounding box center [59, 137] width 33 height 13
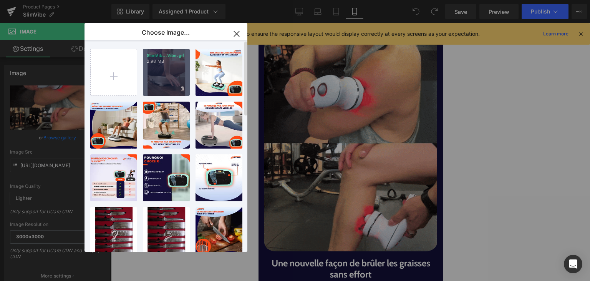
click at [170, 77] on div "SlimVib...Vibe.gif 2.98 MB" at bounding box center [166, 72] width 47 height 47
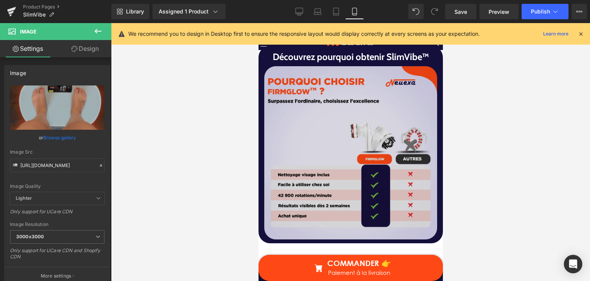
scroll to position [1230, 0]
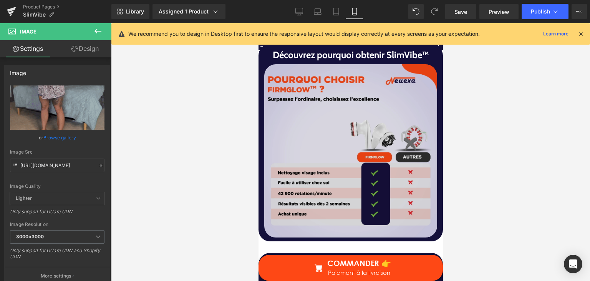
click at [346, 174] on img at bounding box center [350, 150] width 173 height 173
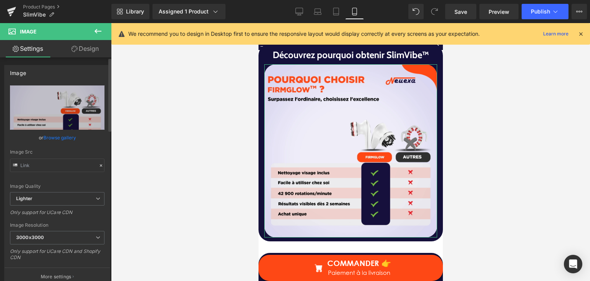
click at [55, 140] on link "Browse gallery" at bounding box center [59, 137] width 33 height 13
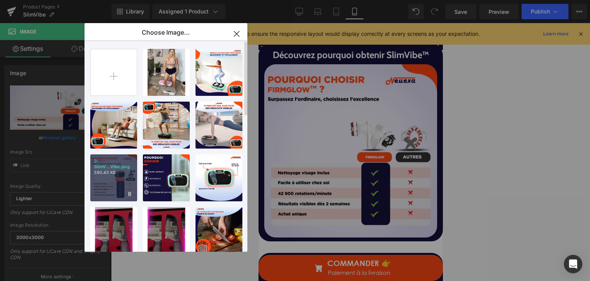
click at [120, 185] on div "3-SlimV...Vibe.png 590.45 KB" at bounding box center [113, 177] width 47 height 47
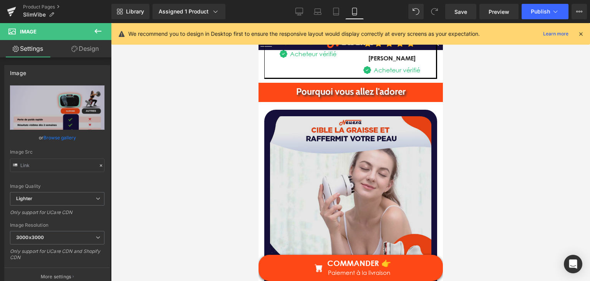
scroll to position [1998, 0]
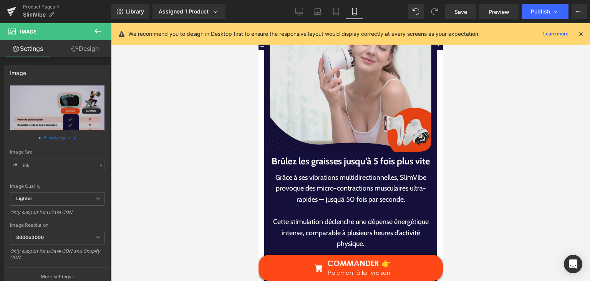
click at [316, 130] on img at bounding box center [350, 70] width 161 height 167
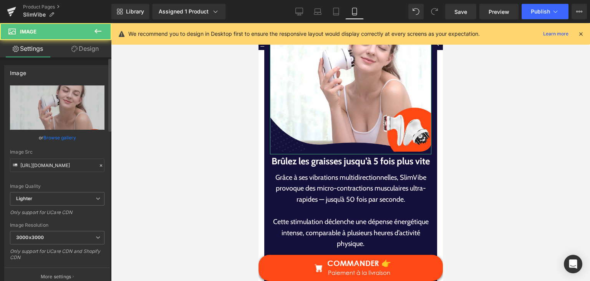
click at [57, 139] on link "Browse gallery" at bounding box center [59, 137] width 33 height 13
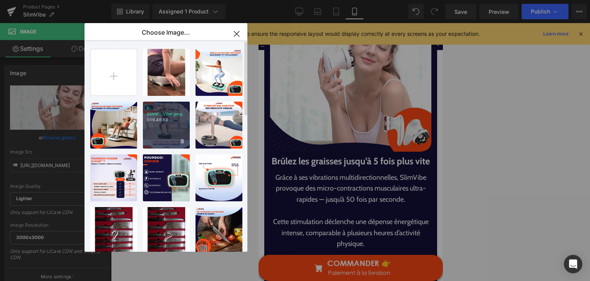
click at [154, 121] on p "669.46 KB" at bounding box center [166, 120] width 39 height 6
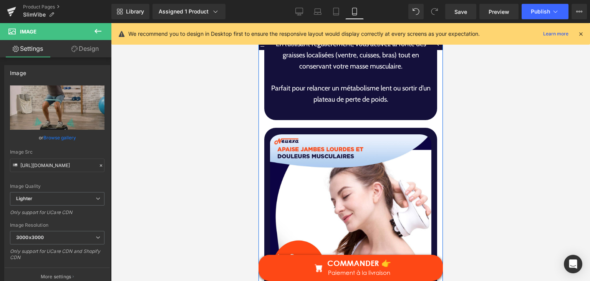
scroll to position [2229, 0]
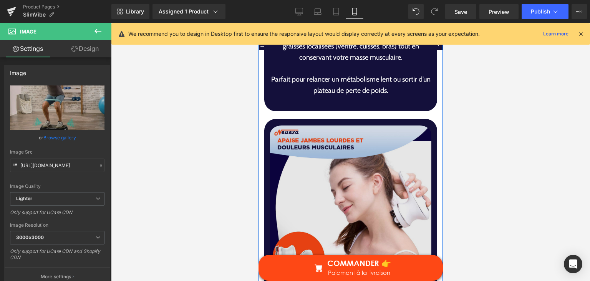
click at [337, 189] on img at bounding box center [350, 206] width 161 height 167
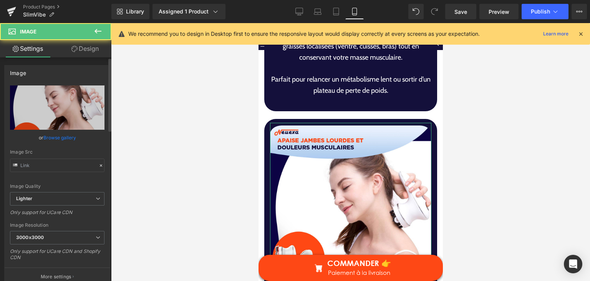
click at [56, 131] on link "Browse gallery" at bounding box center [59, 137] width 33 height 13
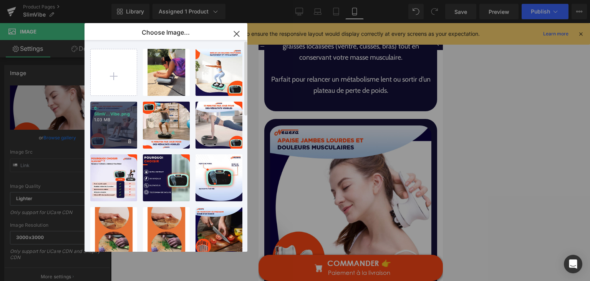
click at [116, 113] on p "6-SlimV...Vibe.png" at bounding box center [113, 111] width 39 height 12
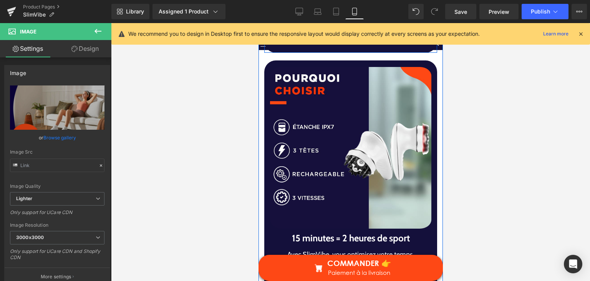
scroll to position [2728, 0]
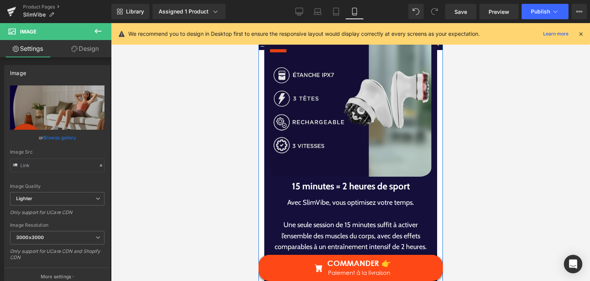
click at [335, 151] on img at bounding box center [350, 95] width 161 height 167
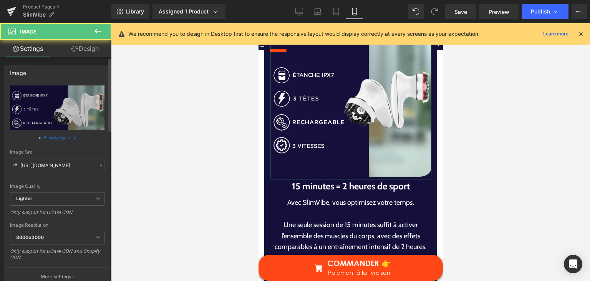
click at [57, 138] on link "Browse gallery" at bounding box center [59, 137] width 33 height 13
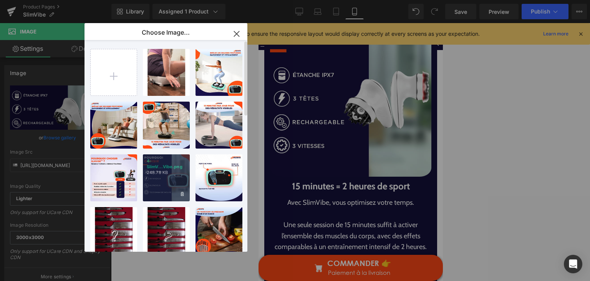
click at [170, 174] on p "248.78 KB" at bounding box center [166, 172] width 39 height 6
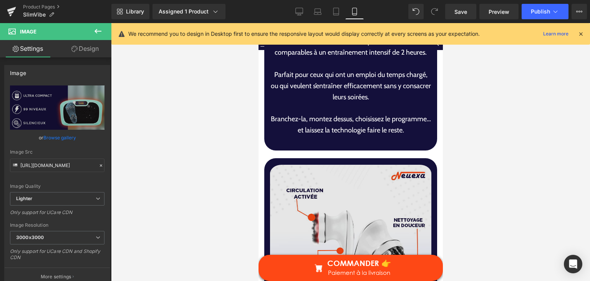
scroll to position [2997, 0]
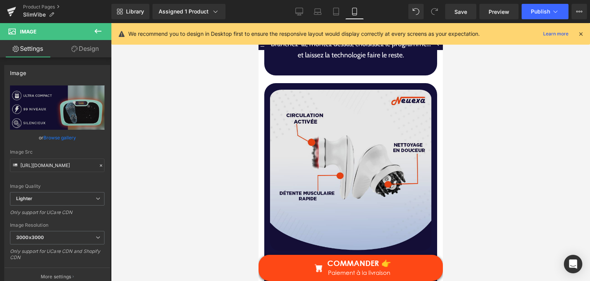
click at [345, 180] on img at bounding box center [350, 170] width 161 height 167
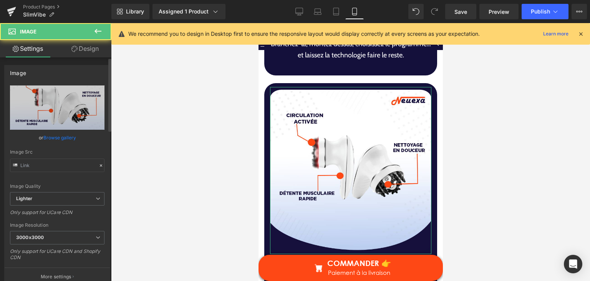
click at [71, 135] on link "Browse gallery" at bounding box center [59, 137] width 33 height 13
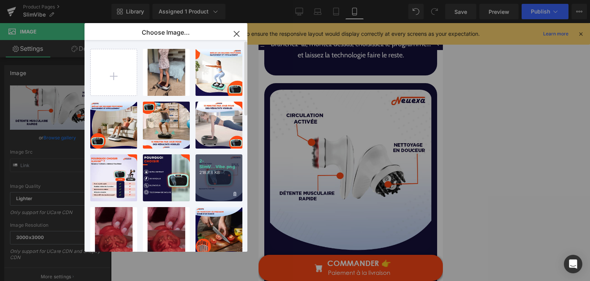
click at [217, 179] on div "2-SlimV...Vibe.png 218.88 KB" at bounding box center [219, 177] width 47 height 47
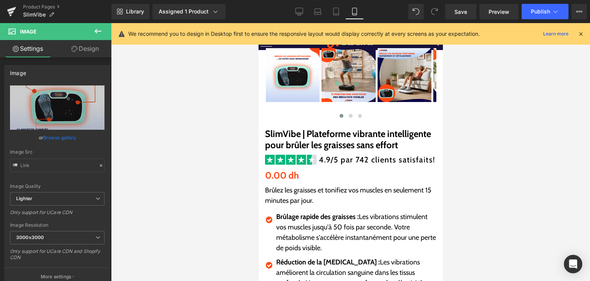
scroll to position [147, 0]
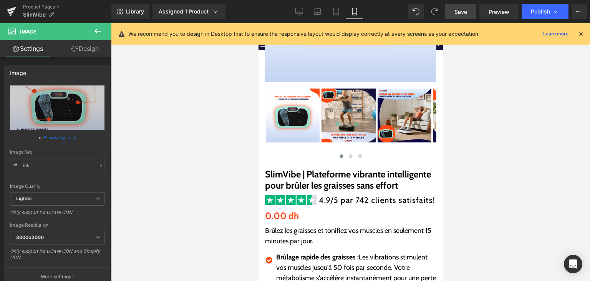
click at [458, 17] on link "Save" at bounding box center [460, 11] width 31 height 15
click at [552, 19] on div "Library Assigned 1 Product Product Preview SlimVibe | Plateforme vibrante intel…" at bounding box center [350, 11] width 479 height 23
click at [545, 17] on button "Publish" at bounding box center [545, 11] width 47 height 15
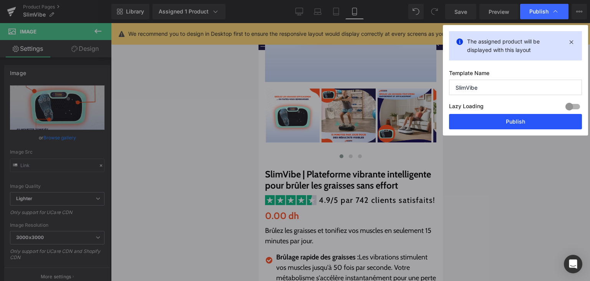
click at [525, 119] on button "Publish" at bounding box center [515, 121] width 133 height 15
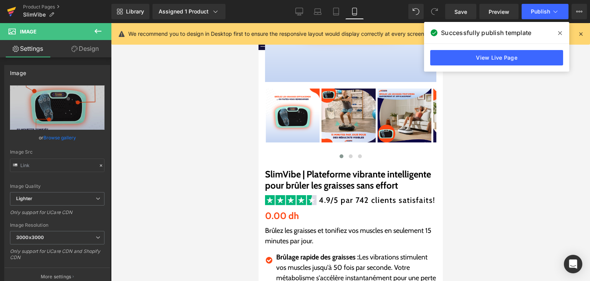
click at [16, 14] on link at bounding box center [11, 11] width 23 height 23
